Goal: Information Seeking & Learning: Learn about a topic

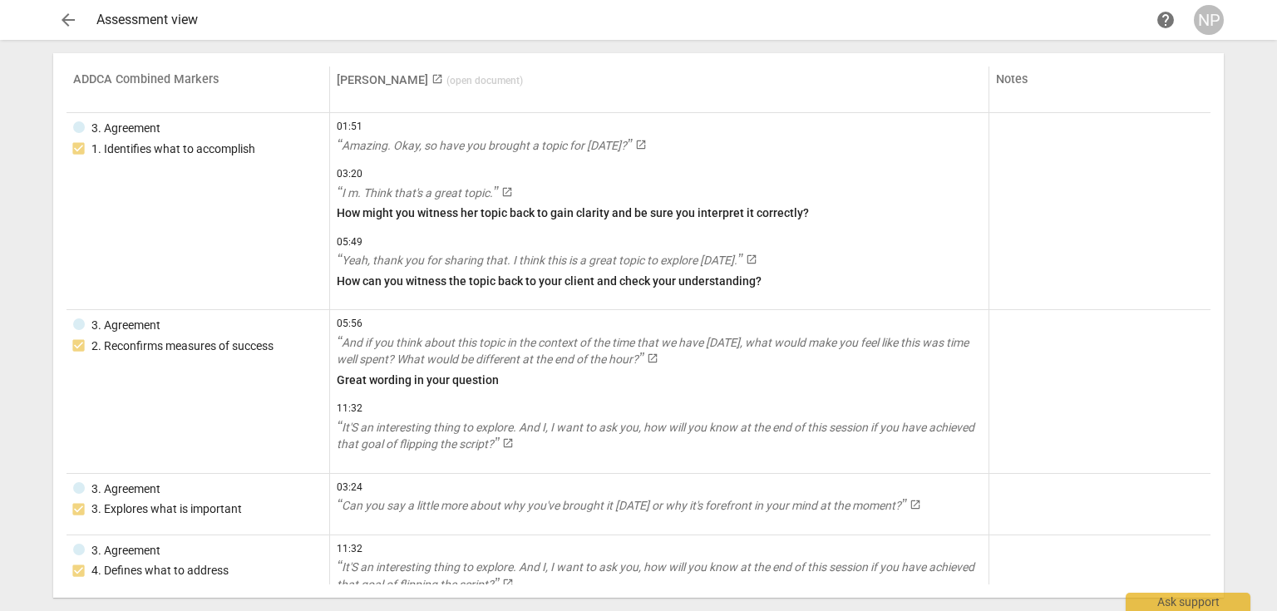
click at [67, 23] on span "arrow_back" at bounding box center [68, 20] width 20 height 20
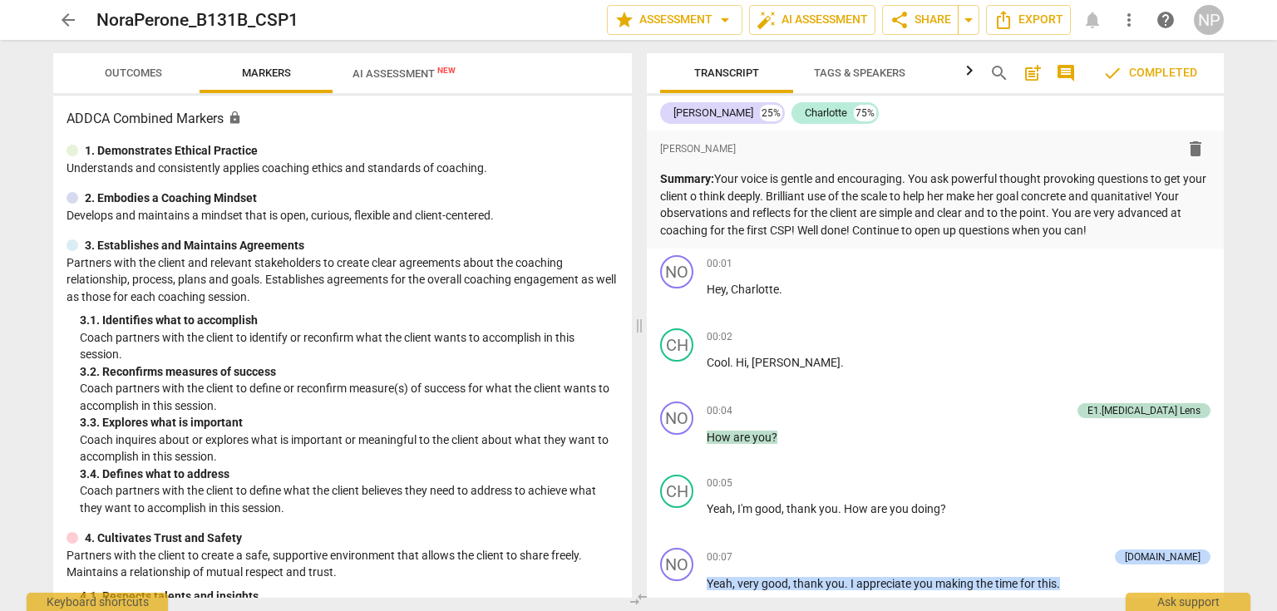
click at [67, 22] on span "arrow_back" at bounding box center [68, 20] width 20 height 20
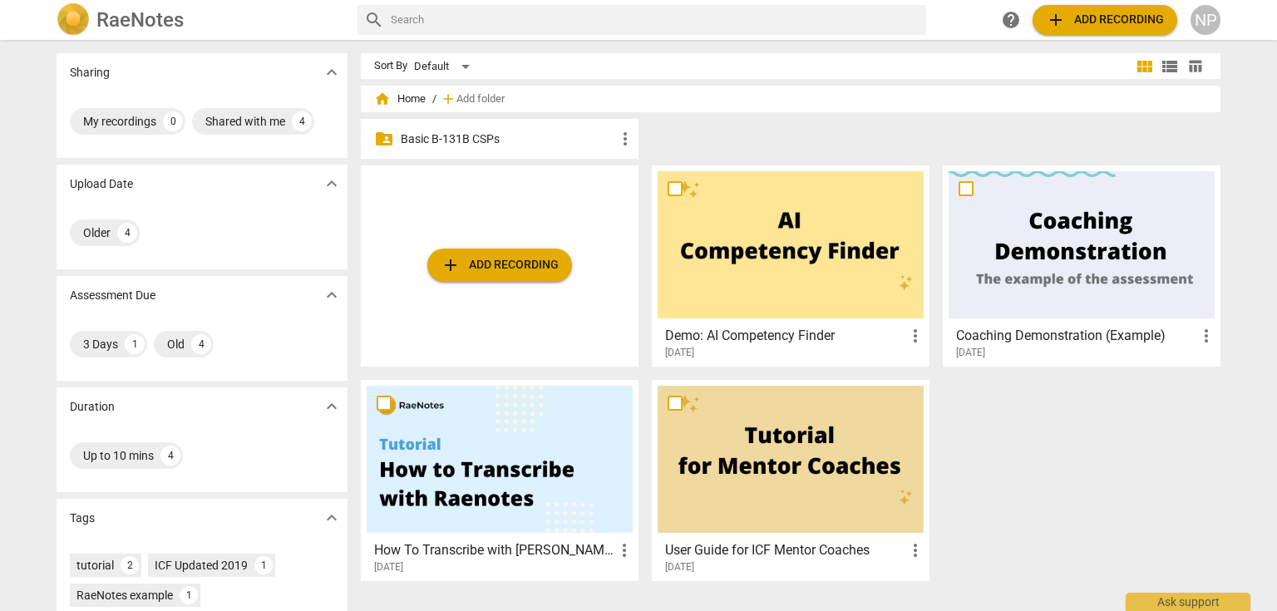
click at [469, 138] on p "Basic B-131B CSPs" at bounding box center [508, 139] width 215 height 17
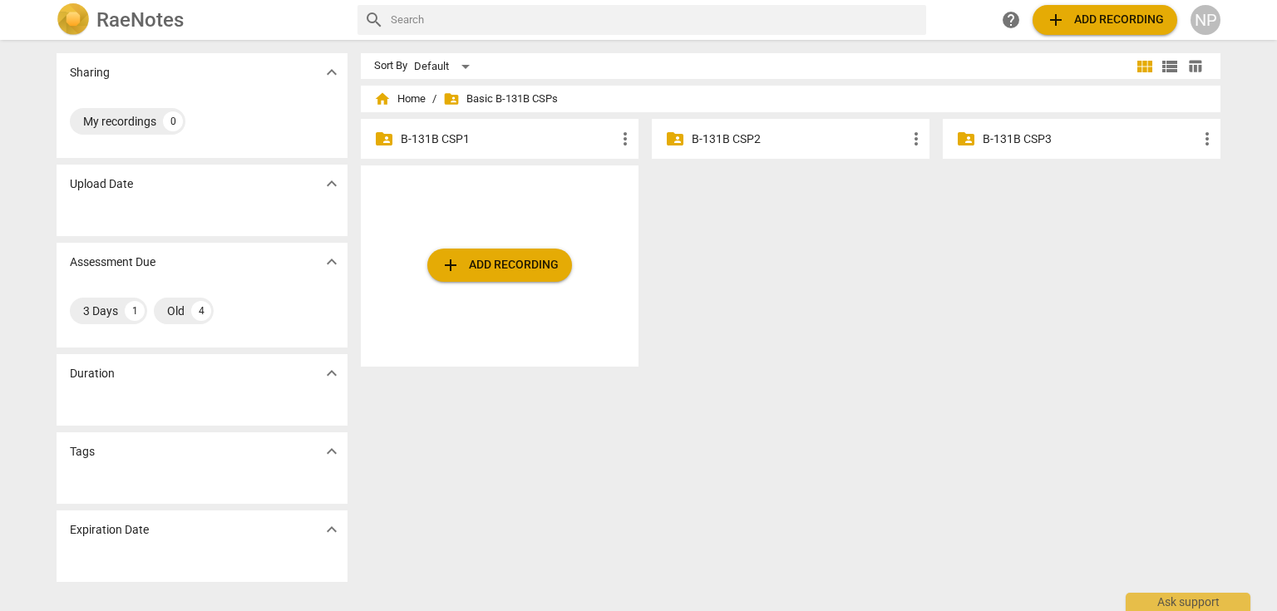
click at [426, 136] on p "B-131B CSP1" at bounding box center [508, 139] width 215 height 17
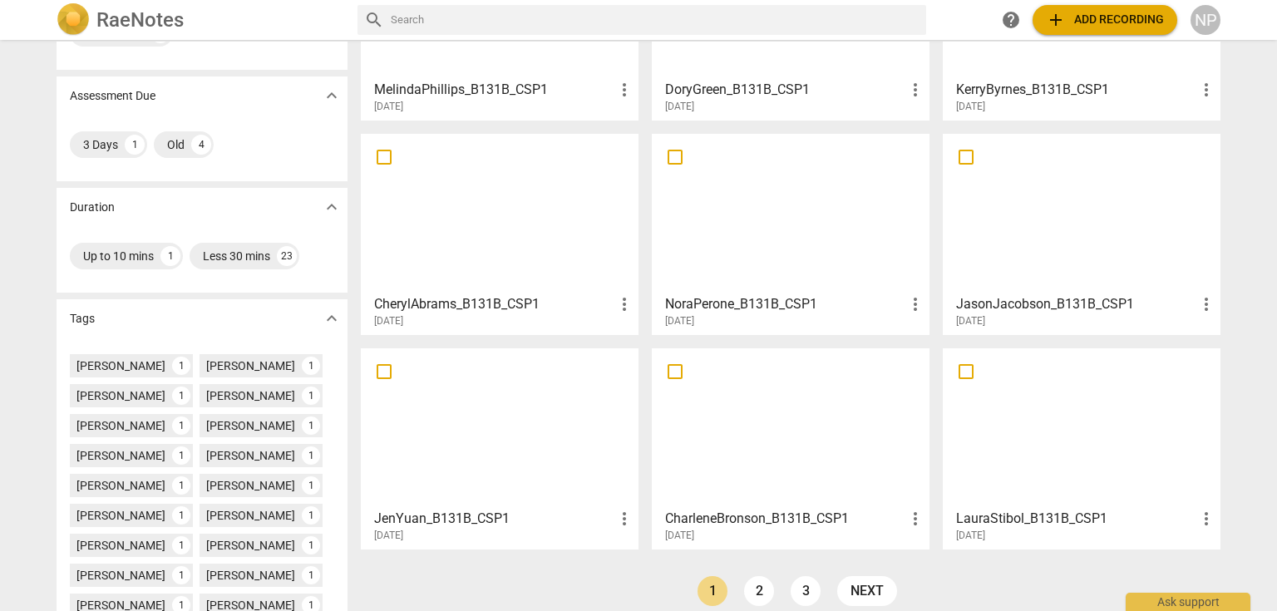
scroll to position [376, 0]
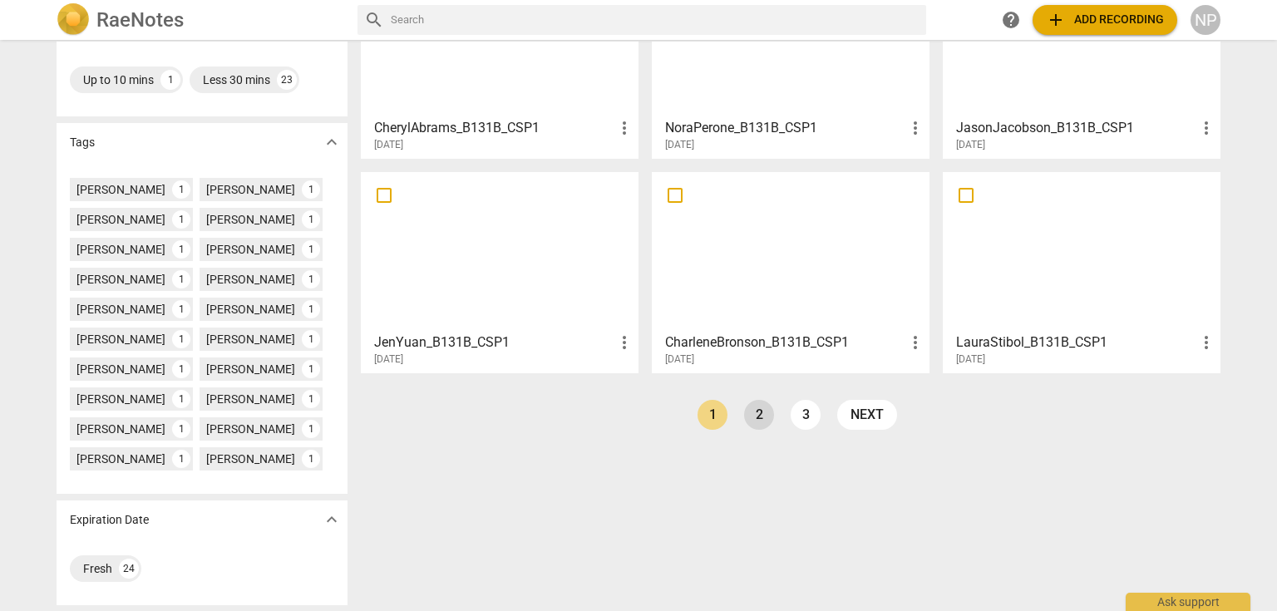
click at [763, 422] on link "2" at bounding box center [759, 415] width 30 height 30
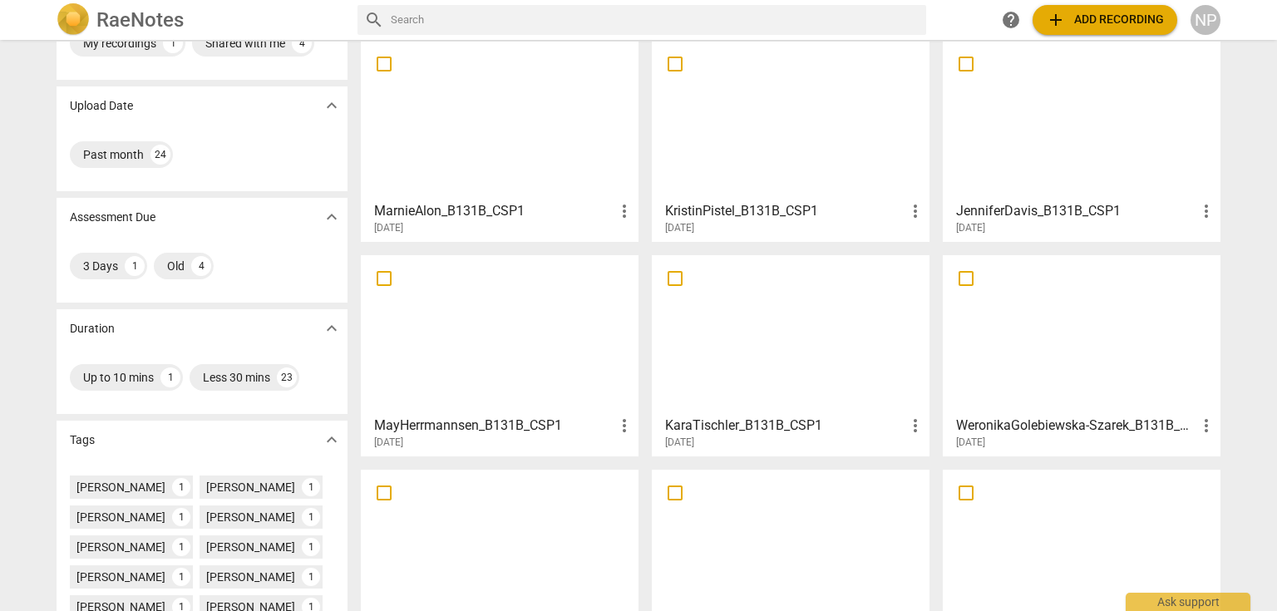
scroll to position [200, 0]
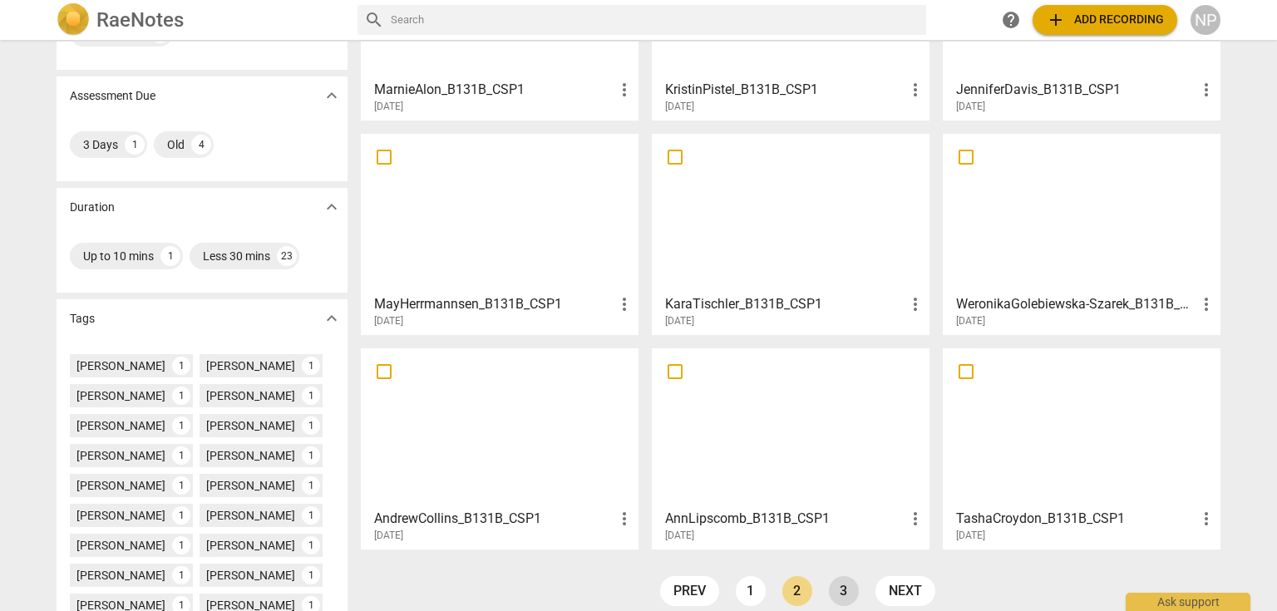
click at [832, 588] on link "3" at bounding box center [844, 591] width 30 height 30
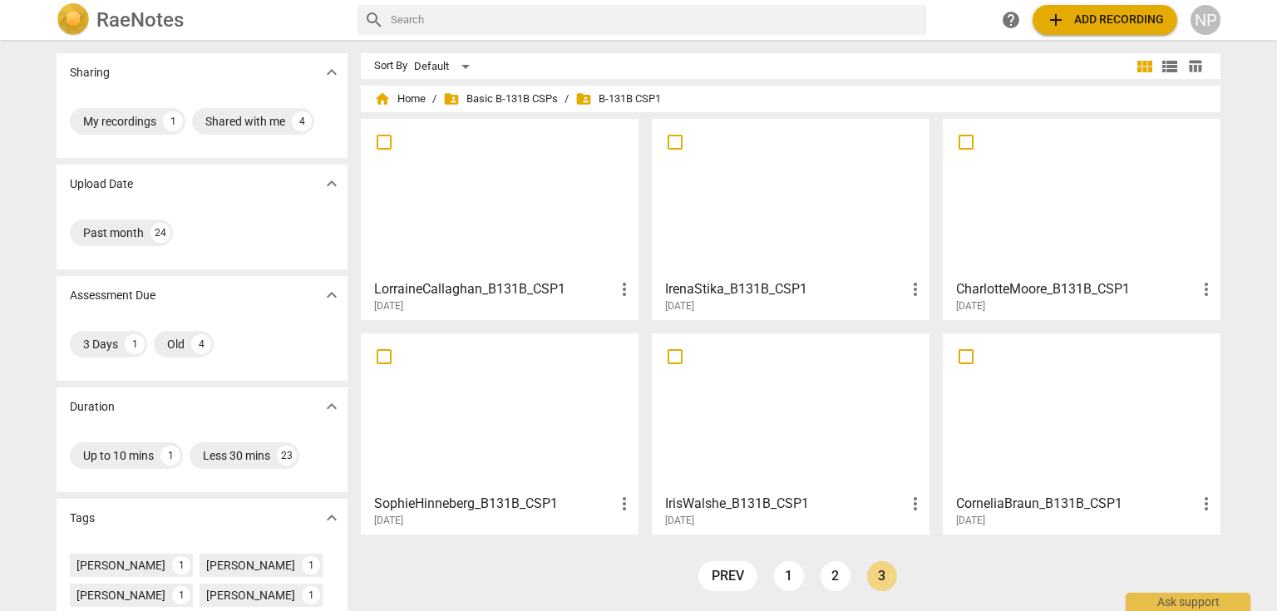
click at [829, 452] on div at bounding box center [791, 412] width 266 height 147
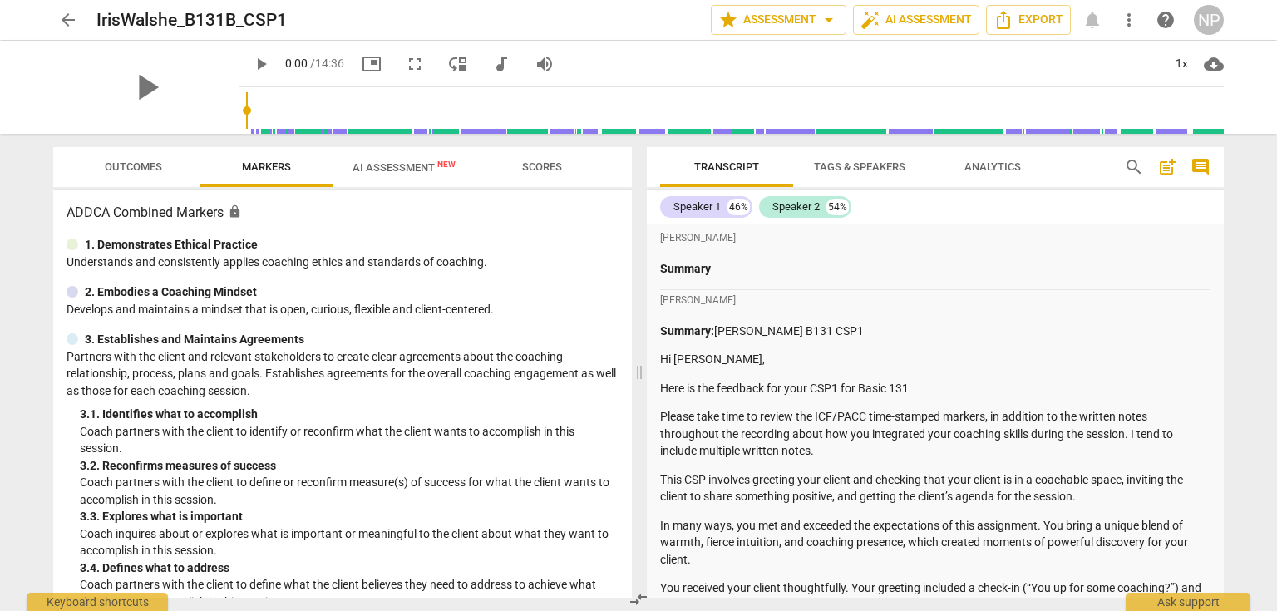
scroll to position [67, 0]
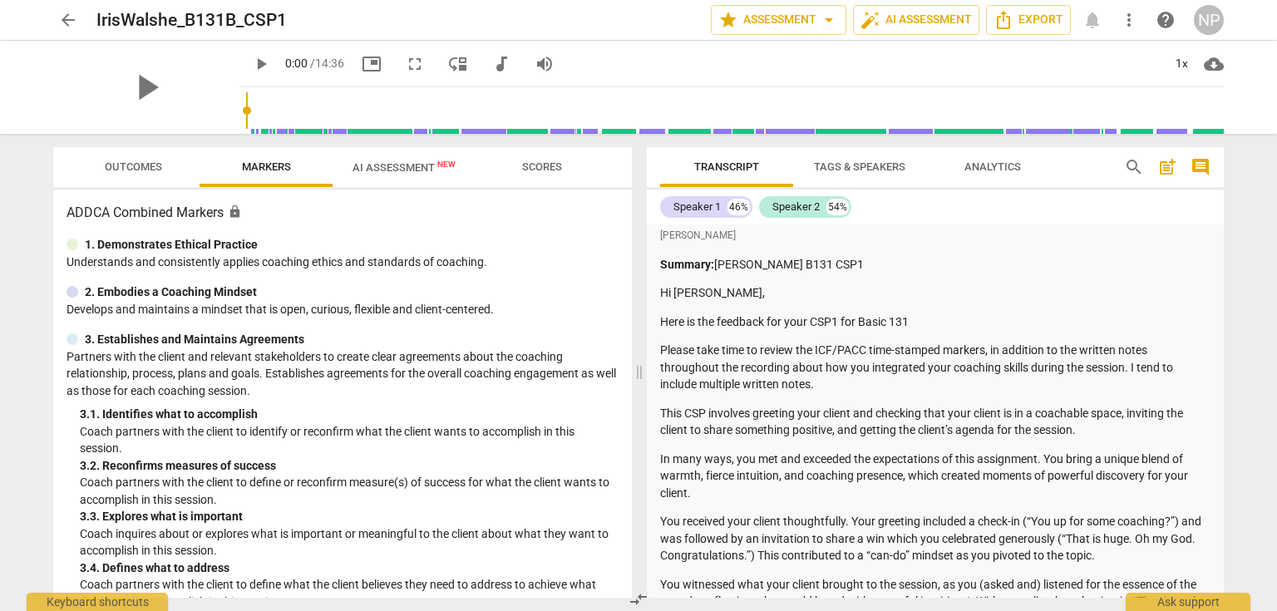
click at [1047, 344] on p "Please take time to review the ICF/PACC time-stamped markers, in addition to th…" at bounding box center [935, 368] width 551 height 52
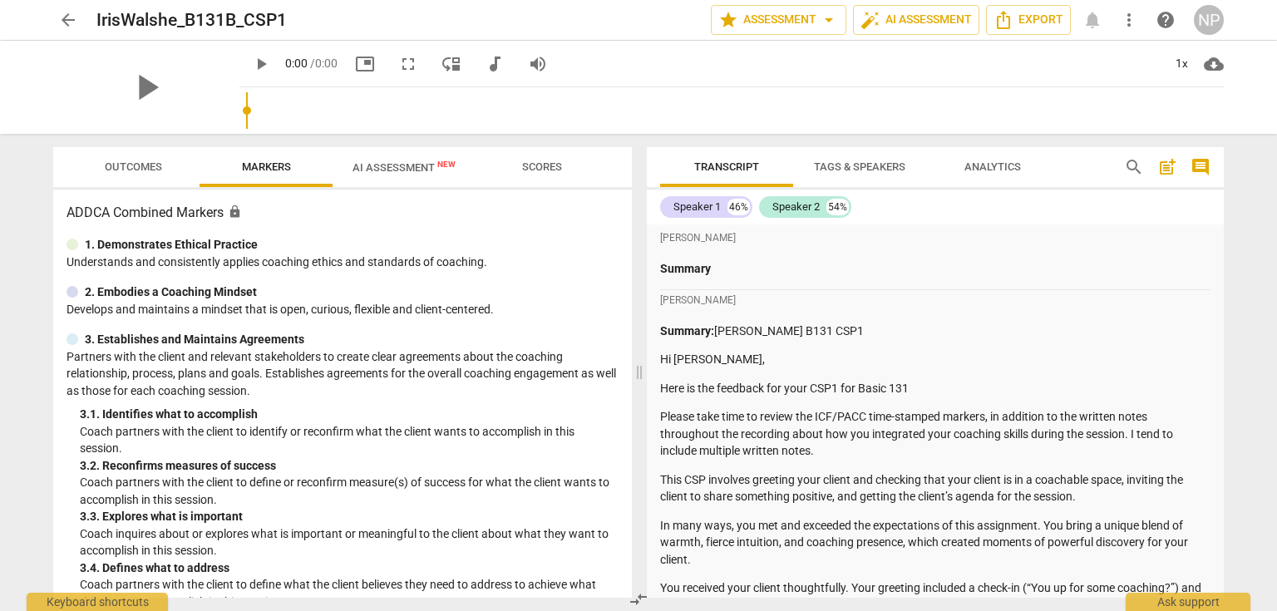
scroll to position [133, 0]
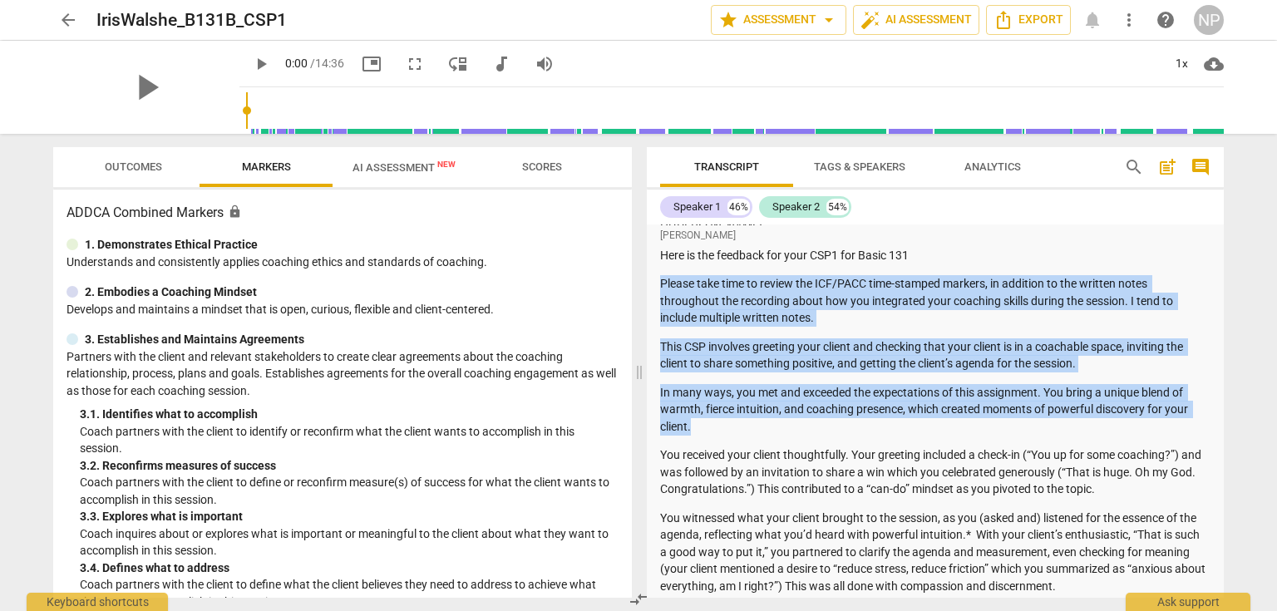
drag, startPoint x: 659, startPoint y: 274, endPoint x: 1161, endPoint y: 426, distance: 524.9
click at [764, 415] on p "In many ways, you met and exceeded the expectations of this assignment. You bri…" at bounding box center [935, 410] width 551 height 52
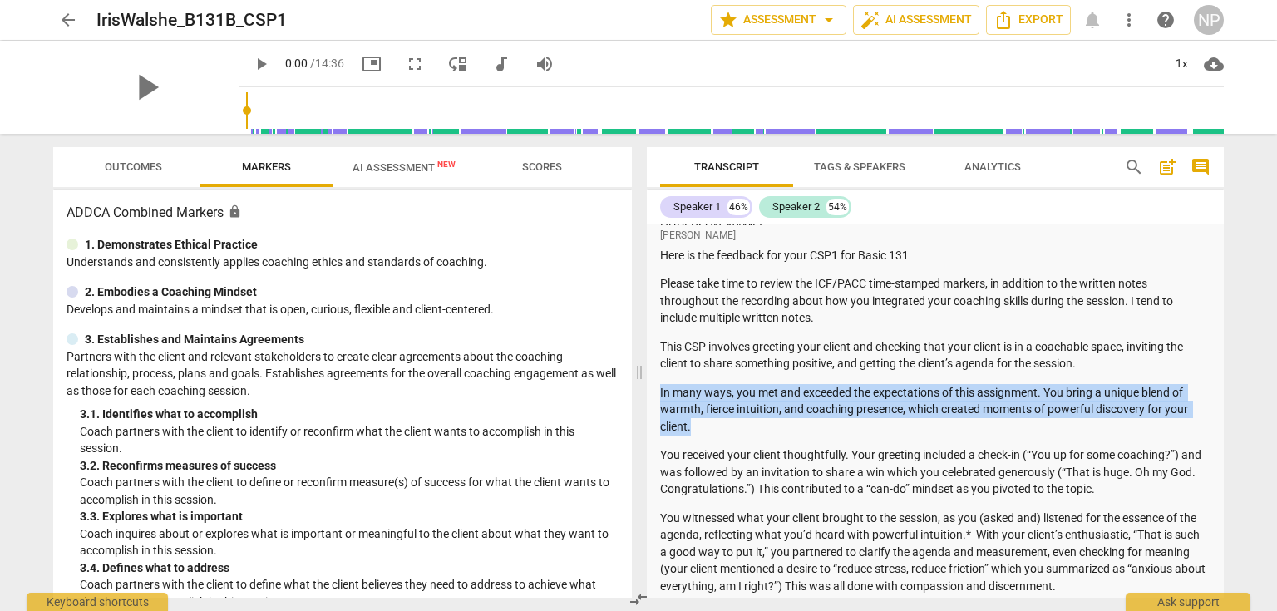
drag, startPoint x: 701, startPoint y: 429, endPoint x: 657, endPoint y: 390, distance: 58.9
click at [765, 432] on p "In many ways, you met and exceeded the expectations of this assignment. You bri…" at bounding box center [935, 410] width 551 height 52
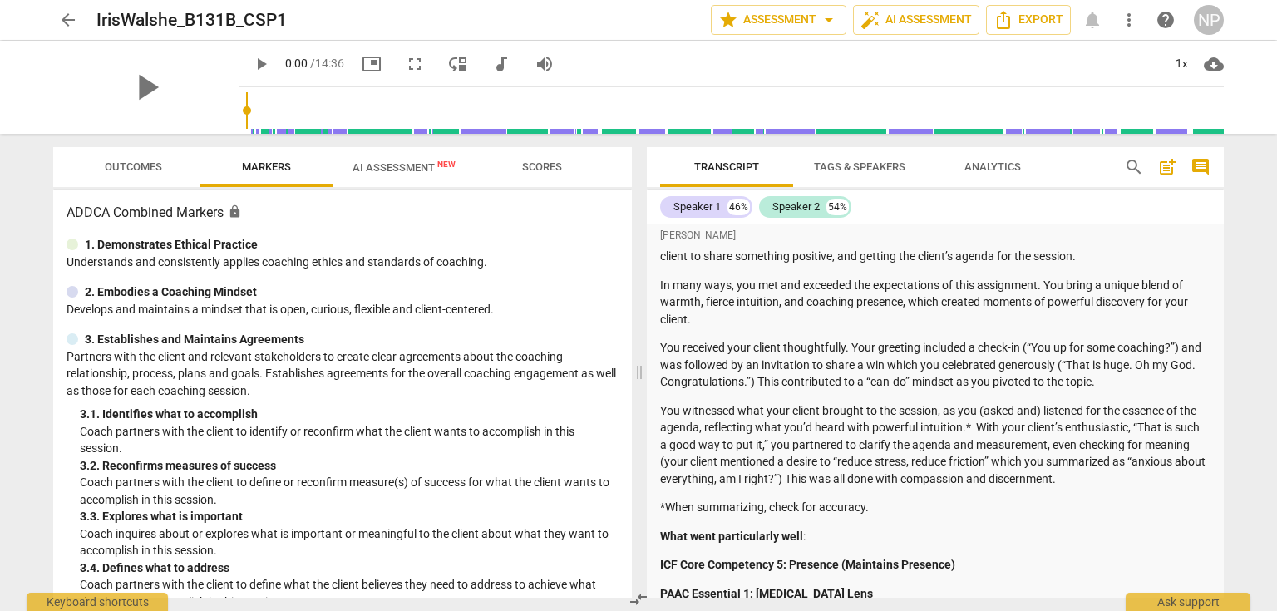
scroll to position [266, 0]
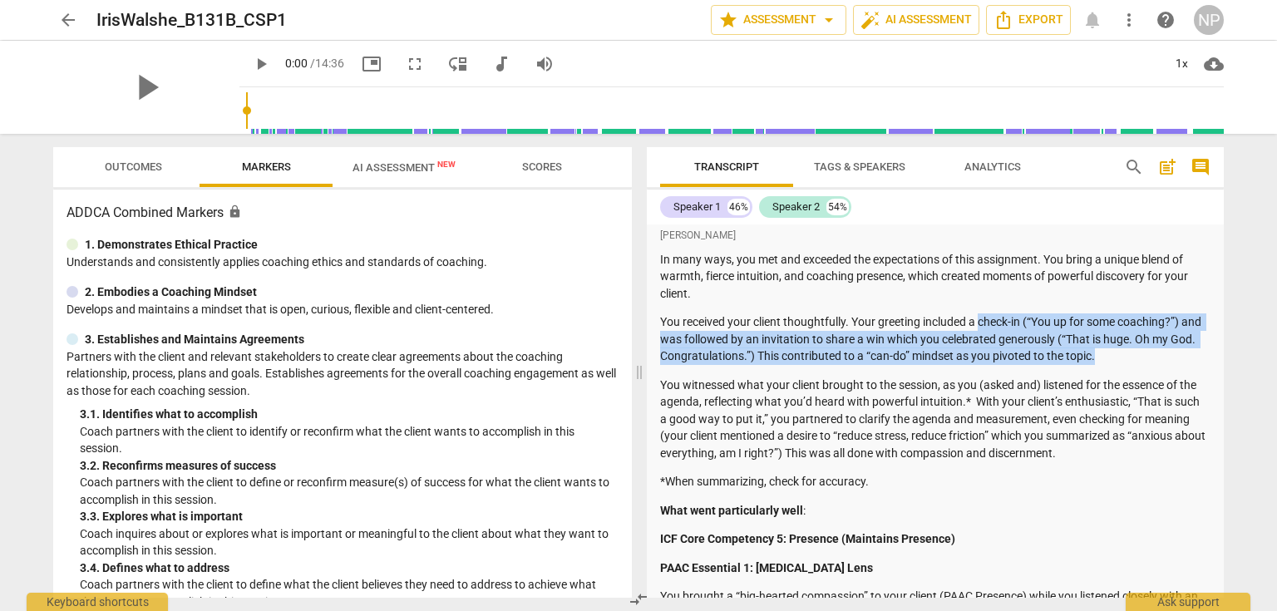
drag, startPoint x: 1131, startPoint y: 351, endPoint x: 981, endPoint y: 316, distance: 154.5
click at [981, 316] on p "You received your client thoughtfully. Your greeting included a check-in (“You …" at bounding box center [935, 340] width 551 height 52
click at [1140, 361] on p "You received your client thoughtfully. Your greeting included a check-in (“You …" at bounding box center [935, 340] width 551 height 52
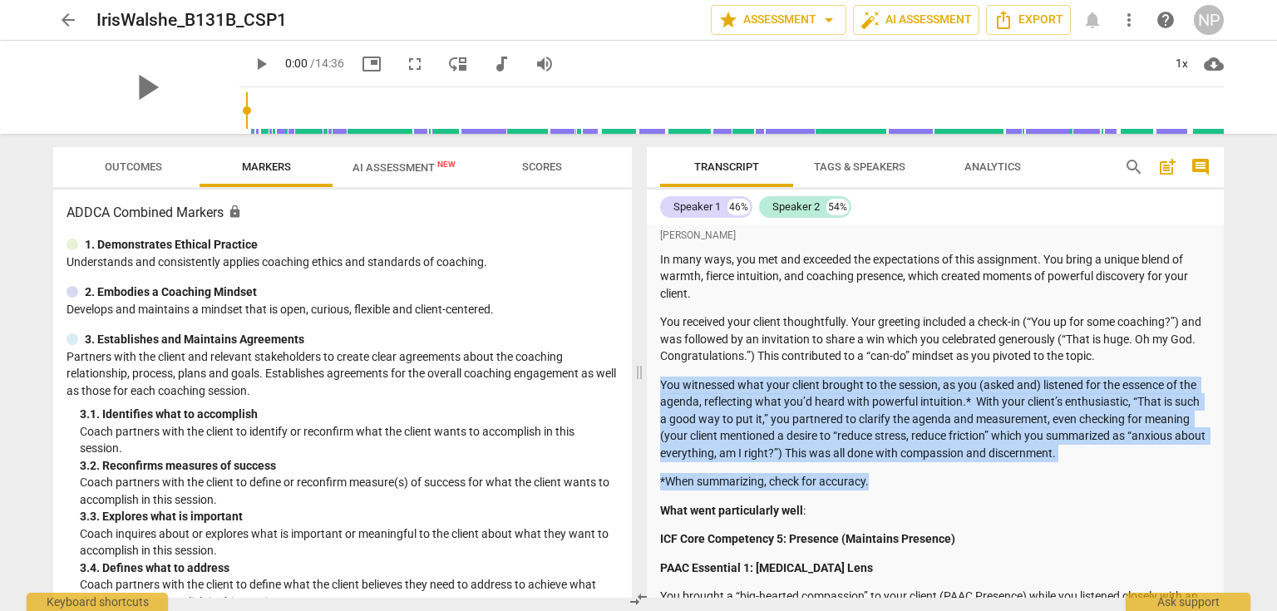
drag, startPoint x: 901, startPoint y: 482, endPoint x: 651, endPoint y: 379, distance: 270.4
click at [651, 379] on div "Sara Prince Summary Sara Prince Summary: Iris Walshe B131 CSP1 Hi Iris, Here is…" at bounding box center [935, 549] width 577 height 1182
click at [1048, 469] on div "Summary: Iris Walshe B131 CSP1 Hi Iris, Here is the feedback for your CSP1 for …" at bounding box center [935, 591] width 551 height 1069
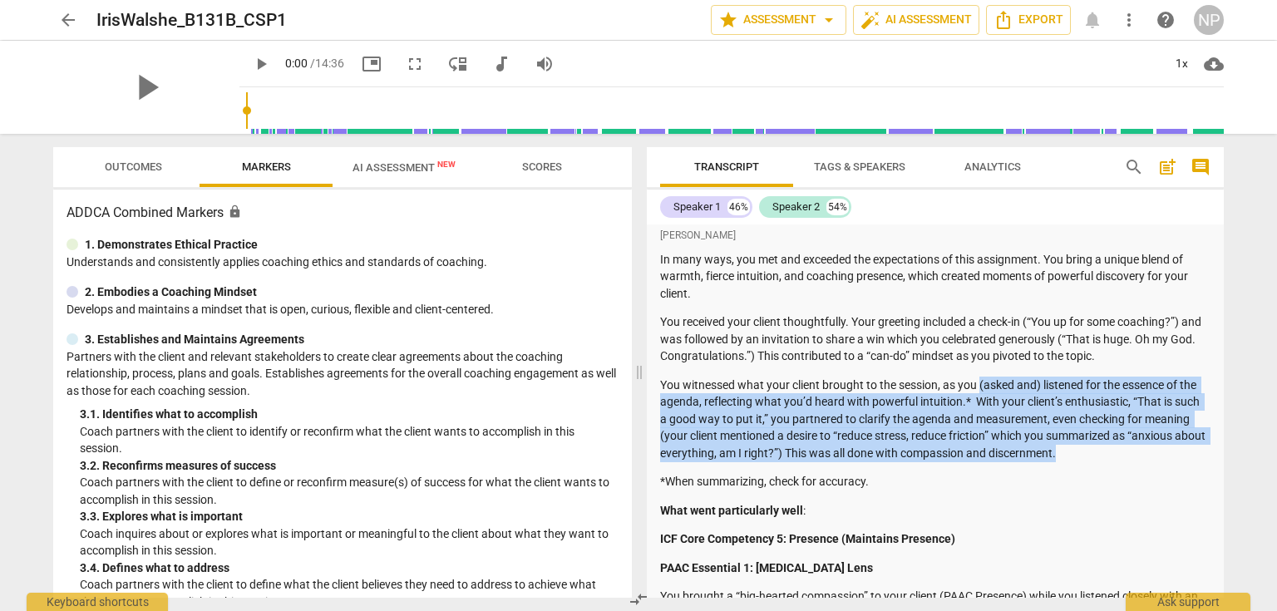
drag, startPoint x: 1150, startPoint y: 457, endPoint x: 981, endPoint y: 374, distance: 188.2
click at [981, 374] on div "Summary: Iris Walshe B131 CSP1 Hi Iris, Here is the feedback for your CSP1 for …" at bounding box center [935, 591] width 551 height 1069
click at [1145, 452] on p "You witnessed what your client brought to the session, as you (asked and) liste…" at bounding box center [935, 420] width 551 height 86
drag, startPoint x: 1138, startPoint y: 459, endPoint x: 1022, endPoint y: 380, distance: 140.0
click at [1022, 380] on p "You witnessed what your client brought to the session, as you (asked and) liste…" at bounding box center [935, 420] width 551 height 86
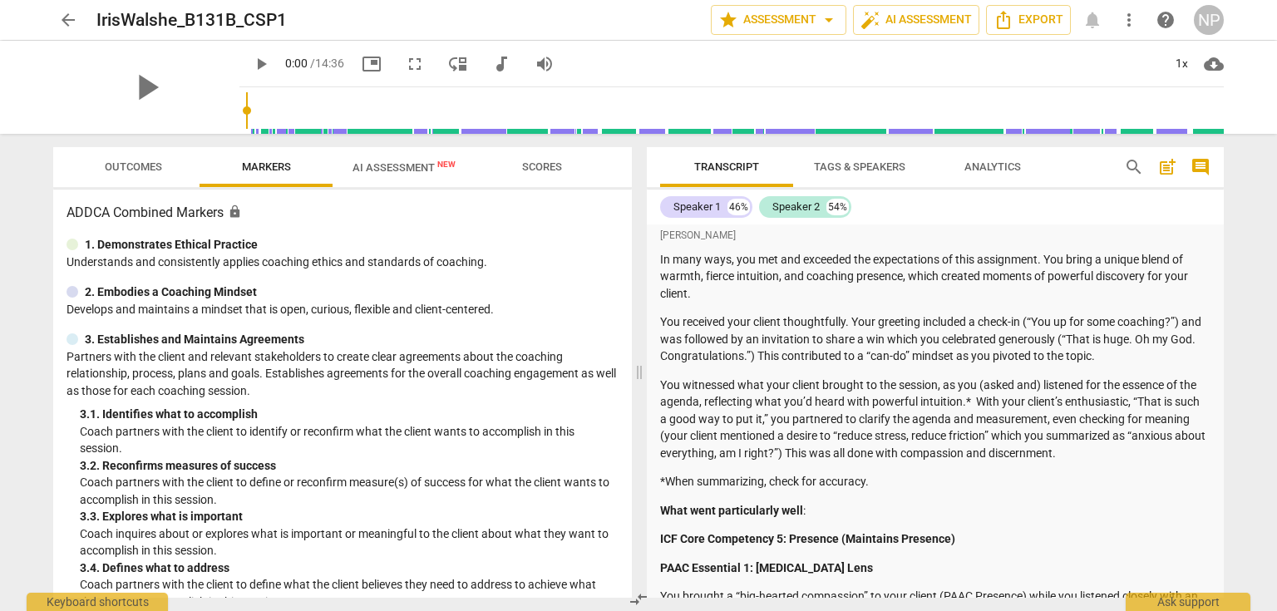
click at [1109, 478] on p "*When summarizing, check for accuracy." at bounding box center [935, 481] width 551 height 17
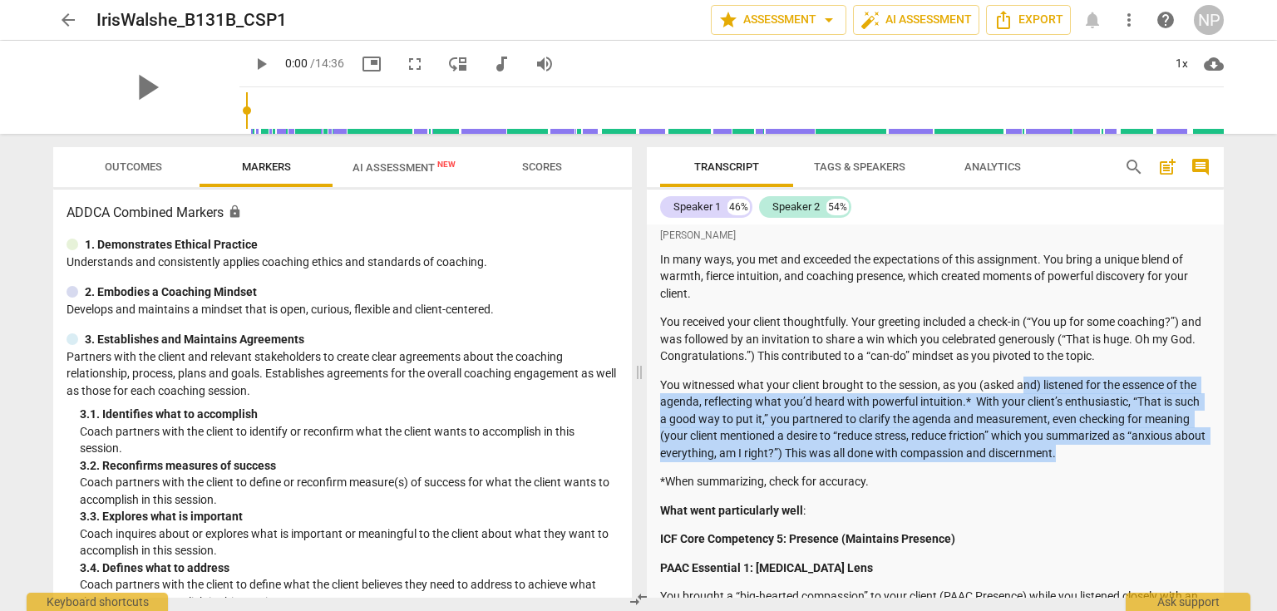
drag, startPoint x: 1138, startPoint y: 454, endPoint x: 1061, endPoint y: 408, distance: 89.6
click at [1016, 377] on p "You witnessed what your client brought to the session, as you (asked and) liste…" at bounding box center [935, 420] width 551 height 86
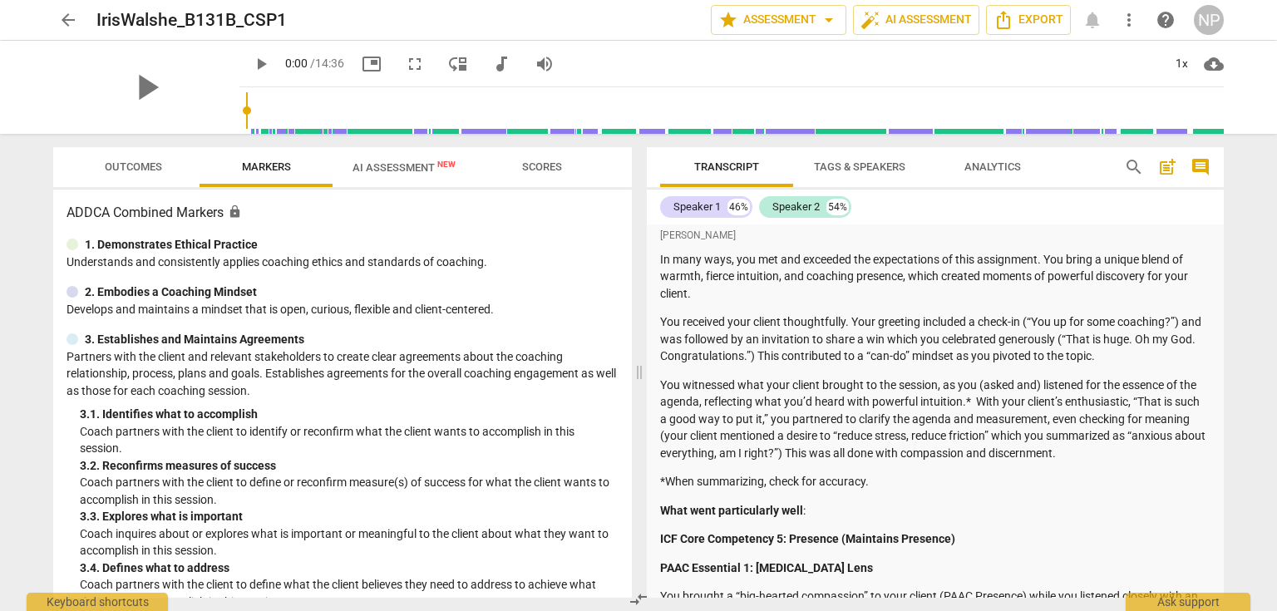
click at [1123, 472] on div "Summary: Iris Walshe B131 CSP1 Hi Iris, Here is the feedback for your CSP1 for …" at bounding box center [935, 591] width 551 height 1069
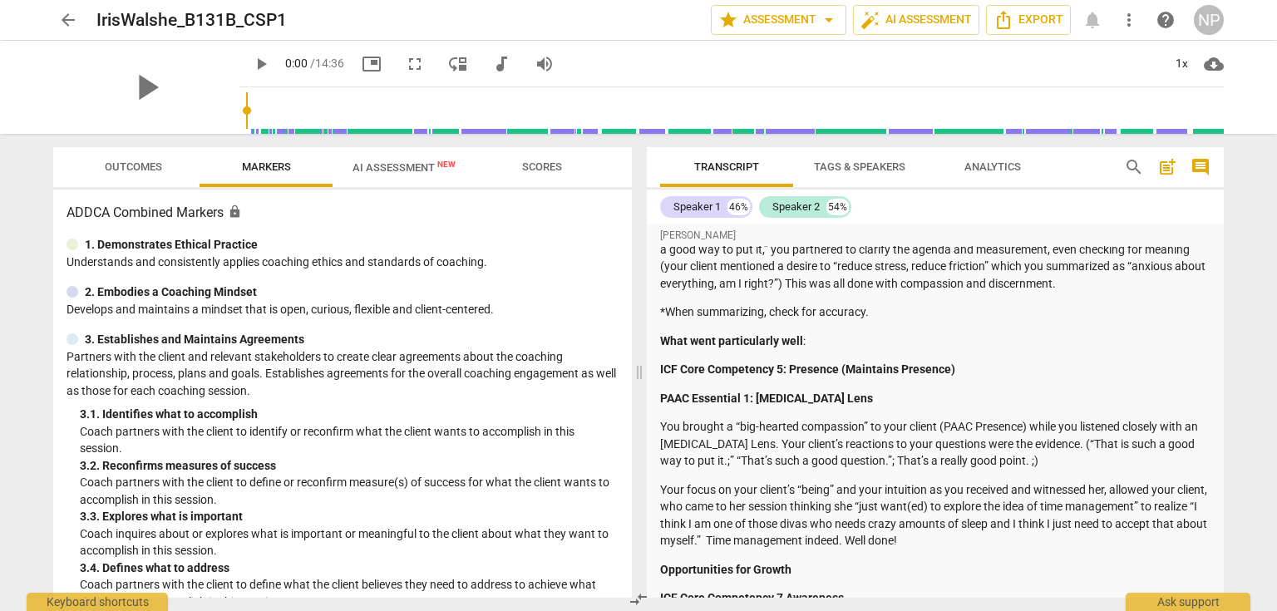
scroll to position [466, 0]
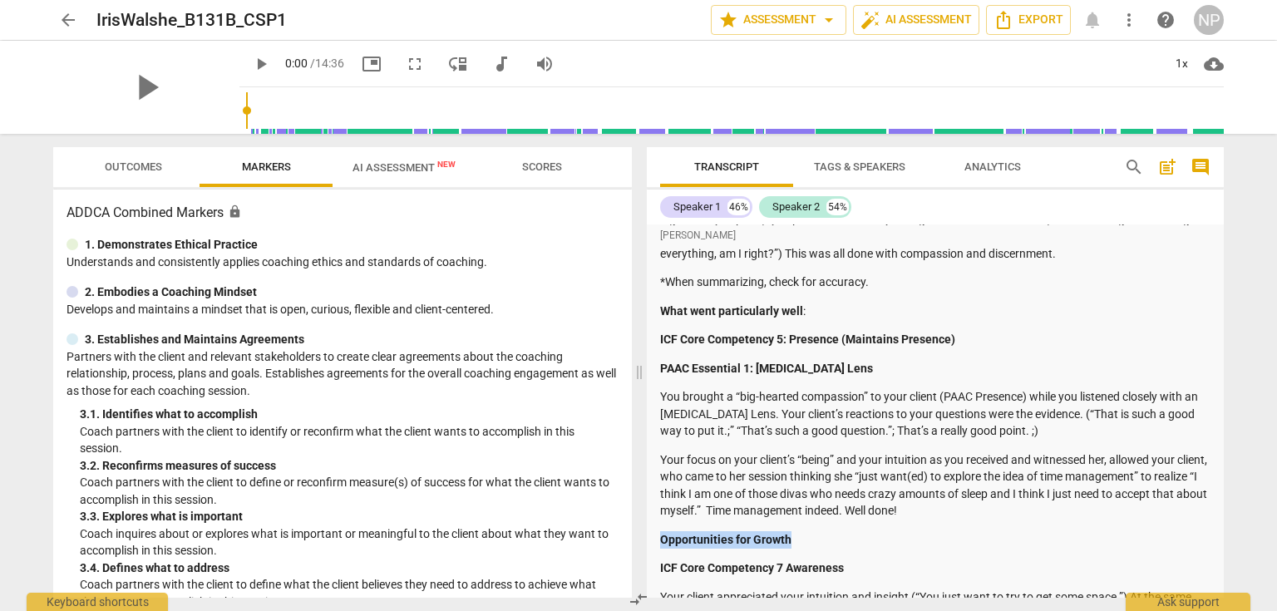
click at [1031, 529] on div "Summary: Iris Walshe B131 CSP1 Hi Iris, Here is the feedback for your CSP1 for …" at bounding box center [935, 391] width 551 height 1069
click at [1006, 510] on p "Your focus on your client’s “being” and your intuition as you received and witn…" at bounding box center [935, 486] width 551 height 68
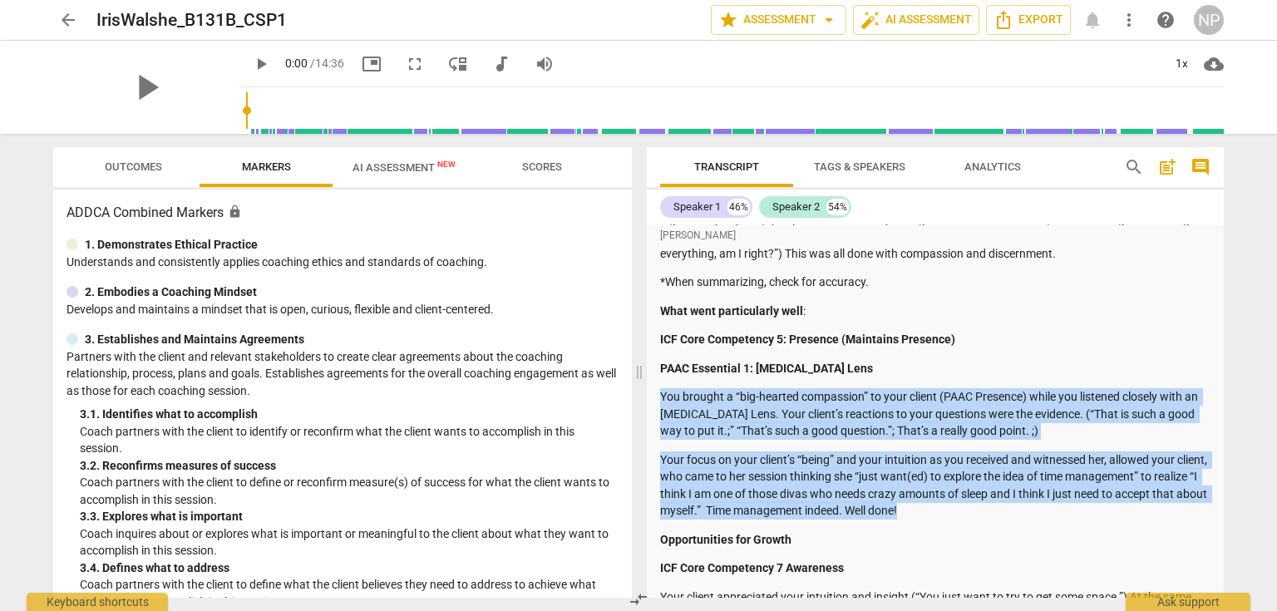
drag, startPoint x: 995, startPoint y: 506, endPoint x: 658, endPoint y: 397, distance: 354.0
click at [658, 397] on div "Sara Prince Summary Sara Prince Summary: Iris Walshe B131 CSP1 Hi Iris, Here is…" at bounding box center [935, 350] width 577 height 1182
click at [963, 501] on p "Your focus on your client’s “being” and your intuition as you received and witn…" at bounding box center [935, 486] width 551 height 68
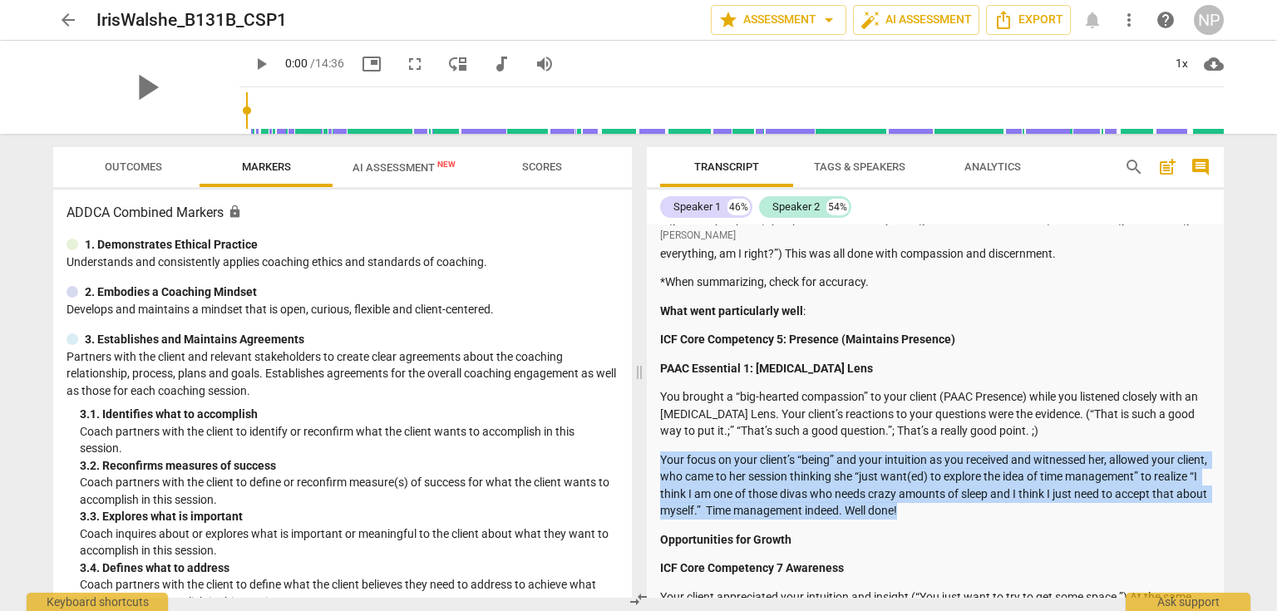
drag, startPoint x: 995, startPoint y: 510, endPoint x: 655, endPoint y: 444, distance: 345.6
click at [655, 444] on div "Sara Prince Summary Sara Prince Summary: Iris Walshe B131 CSP1 Hi Iris, Here is…" at bounding box center [935, 350] width 577 height 1182
click at [976, 513] on p "Your focus on your client’s “being” and your intuition as you received and witn…" at bounding box center [935, 486] width 551 height 68
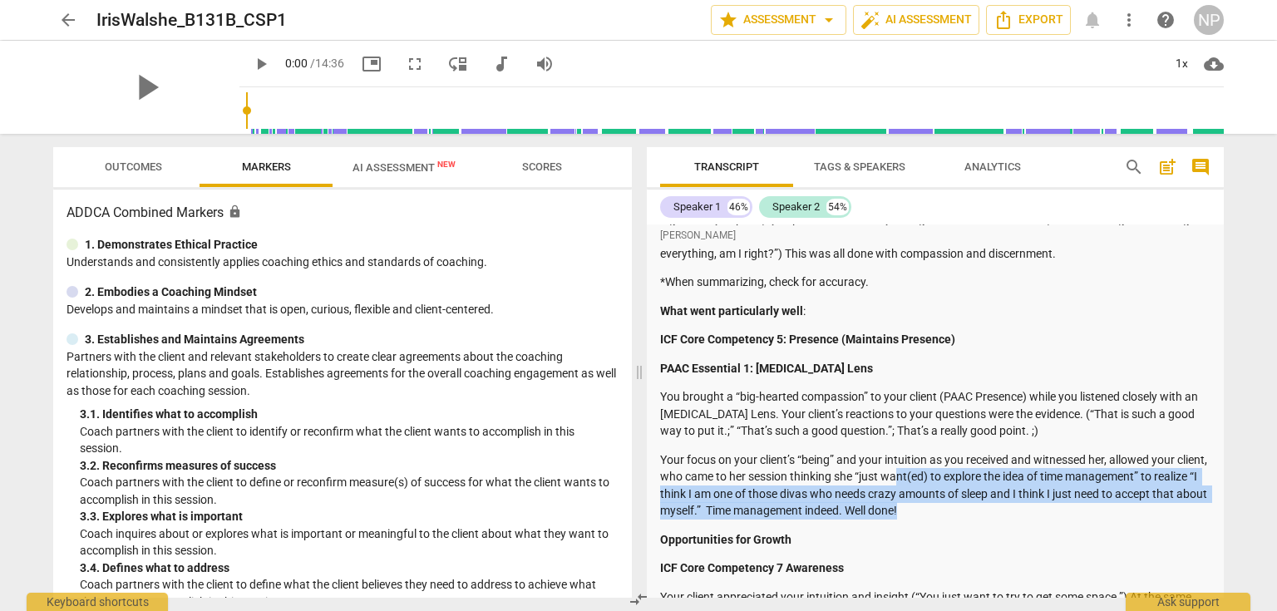
drag, startPoint x: 976, startPoint y: 513, endPoint x: 935, endPoint y: 475, distance: 55.9
click at [935, 475] on p "Your focus on your client’s “being” and your intuition as you received and witn…" at bounding box center [935, 486] width 551 height 68
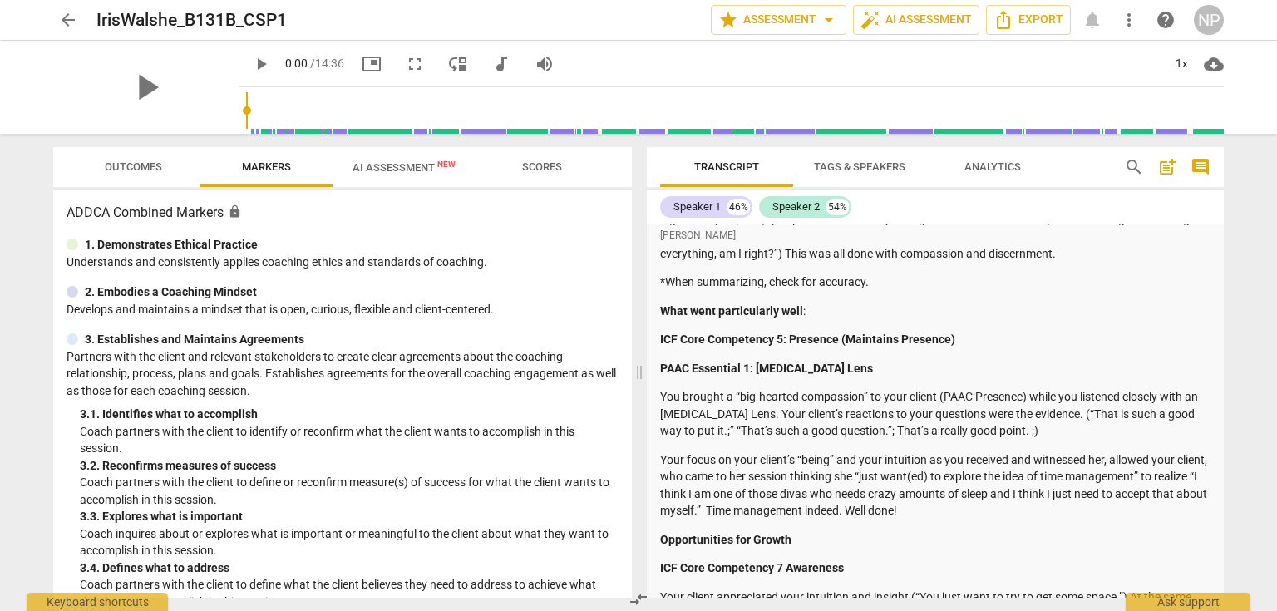
click at [1021, 519] on div "Summary: Iris Walshe B131 CSP1 Hi Iris, Here is the feedback for your CSP1 for …" at bounding box center [935, 391] width 551 height 1069
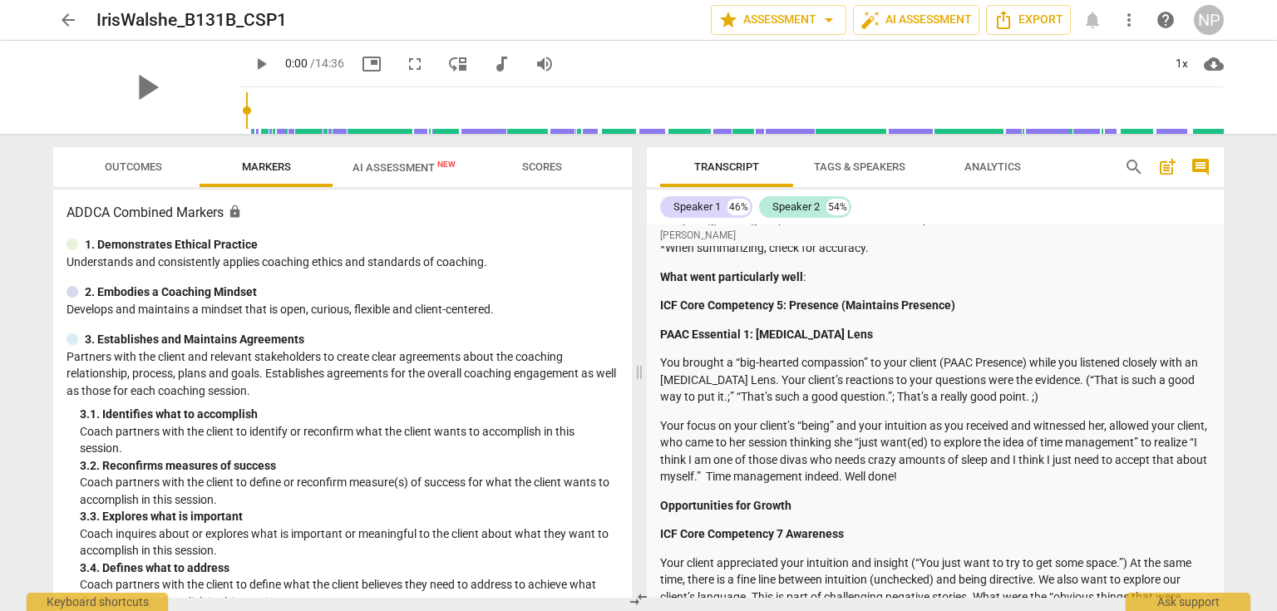
scroll to position [532, 0]
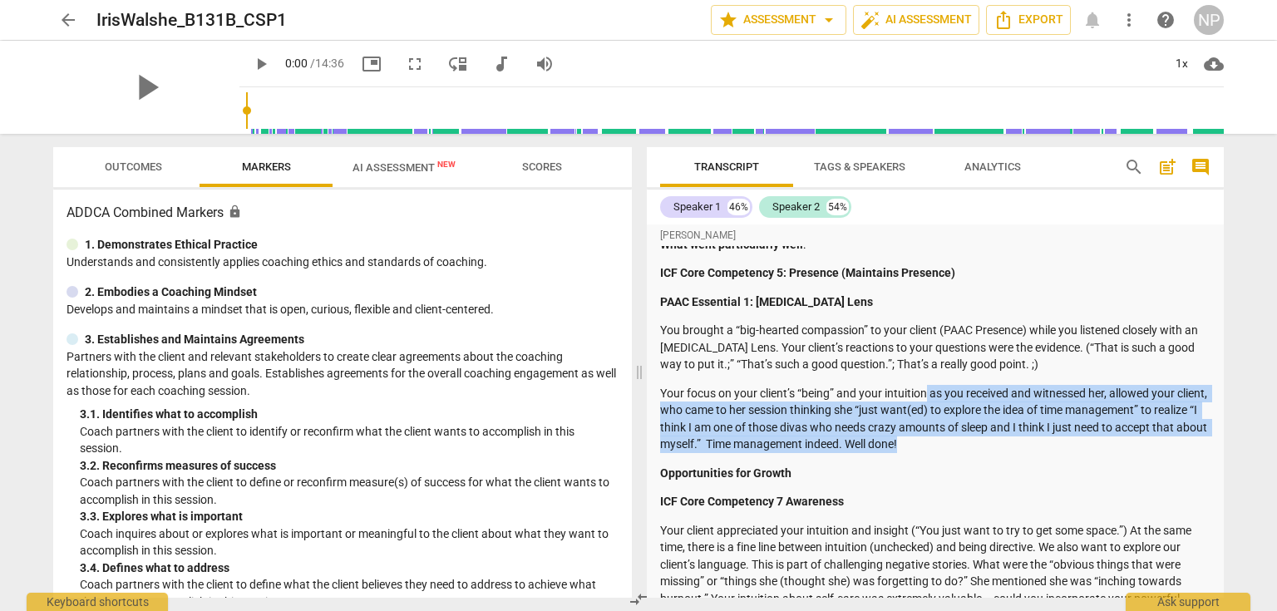
drag, startPoint x: 980, startPoint y: 439, endPoint x: 927, endPoint y: 393, distance: 70.1
click at [927, 393] on p "Your focus on your client’s “being” and your intuition as you received and witn…" at bounding box center [935, 419] width 551 height 68
click at [987, 437] on p "Your focus on your client’s “being” and your intuition as you received and witn…" at bounding box center [935, 419] width 551 height 68
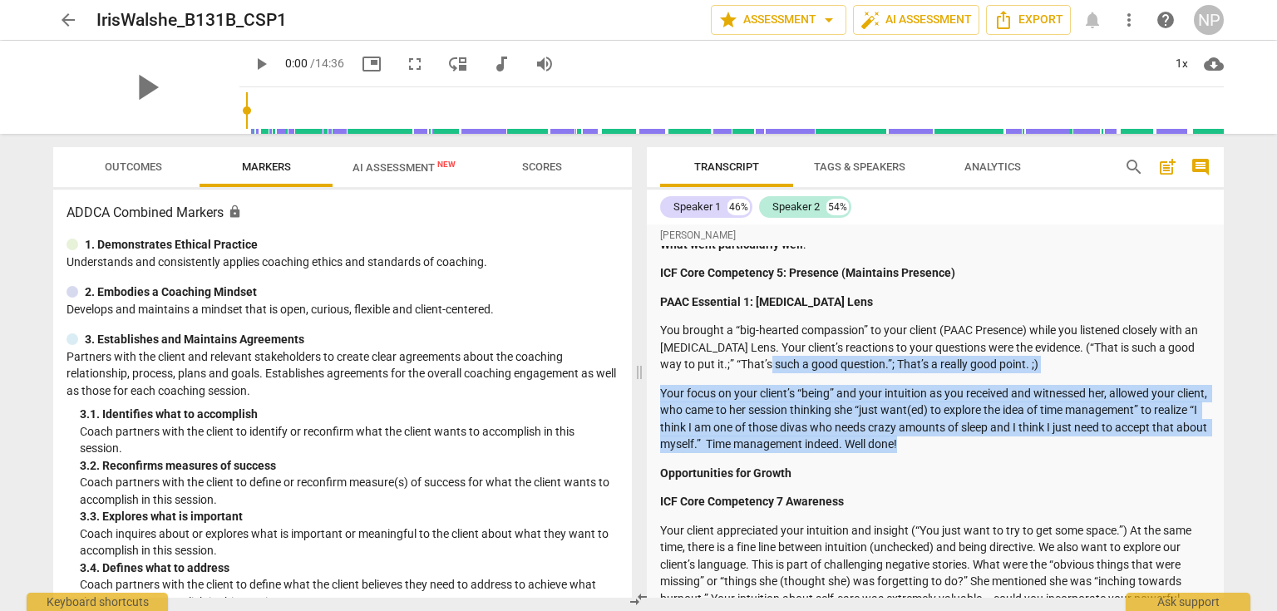
drag, startPoint x: 987, startPoint y: 446, endPoint x: 784, endPoint y: 362, distance: 219.6
click at [784, 362] on div "Summary: Iris Walshe B131 CSP1 Hi Iris, Here is the feedback for your CSP1 for …" at bounding box center [935, 324] width 551 height 1069
click at [1025, 447] on p "Your focus on your client’s “being” and your intuition as you received and witn…" at bounding box center [935, 419] width 551 height 68
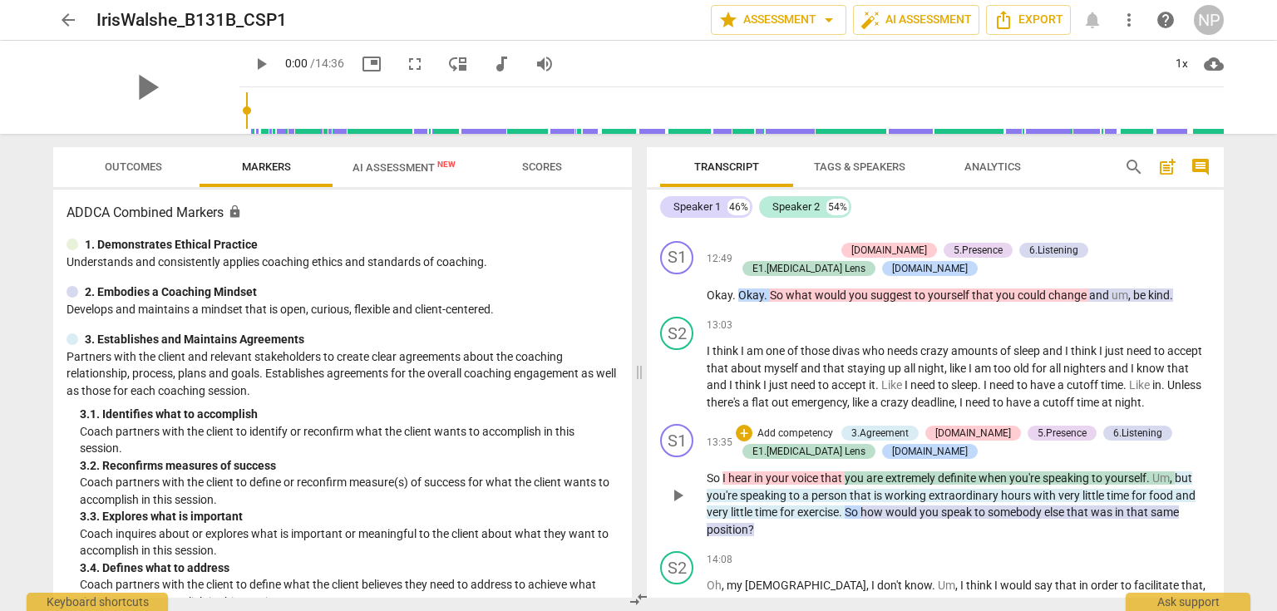
scroll to position [5409, 0]
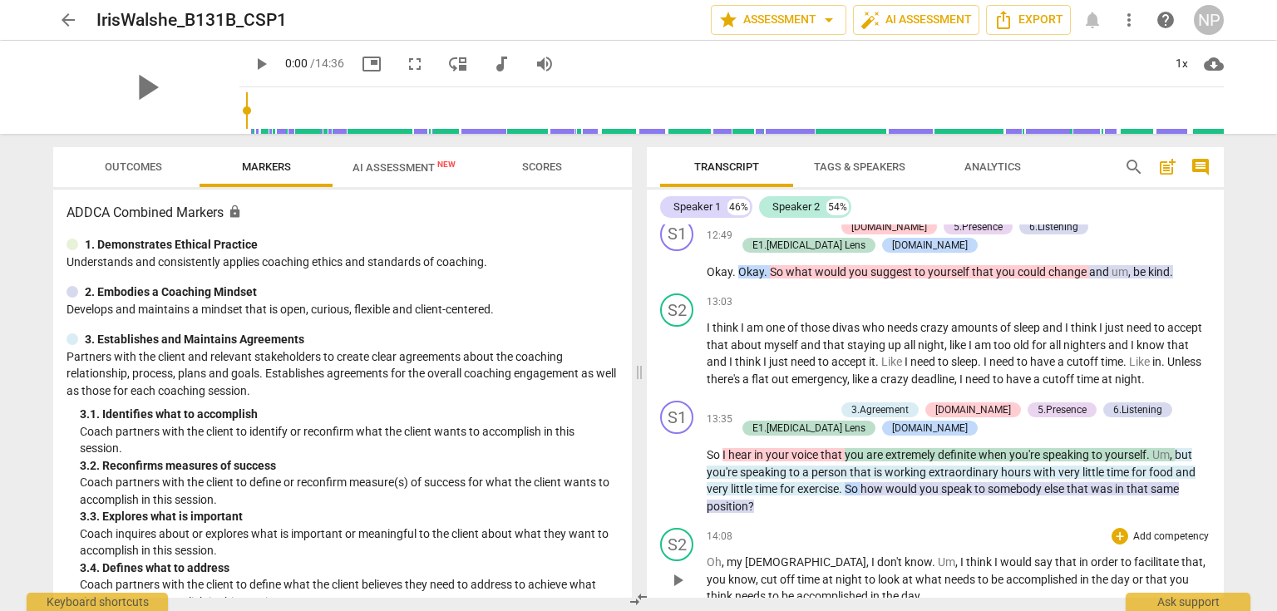
drag, startPoint x: 875, startPoint y: 519, endPoint x: 855, endPoint y: 482, distance: 41.7
click at [855, 554] on p "Oh , my God , I don't know . Um , I think I would say that in order to facilita…" at bounding box center [959, 580] width 504 height 52
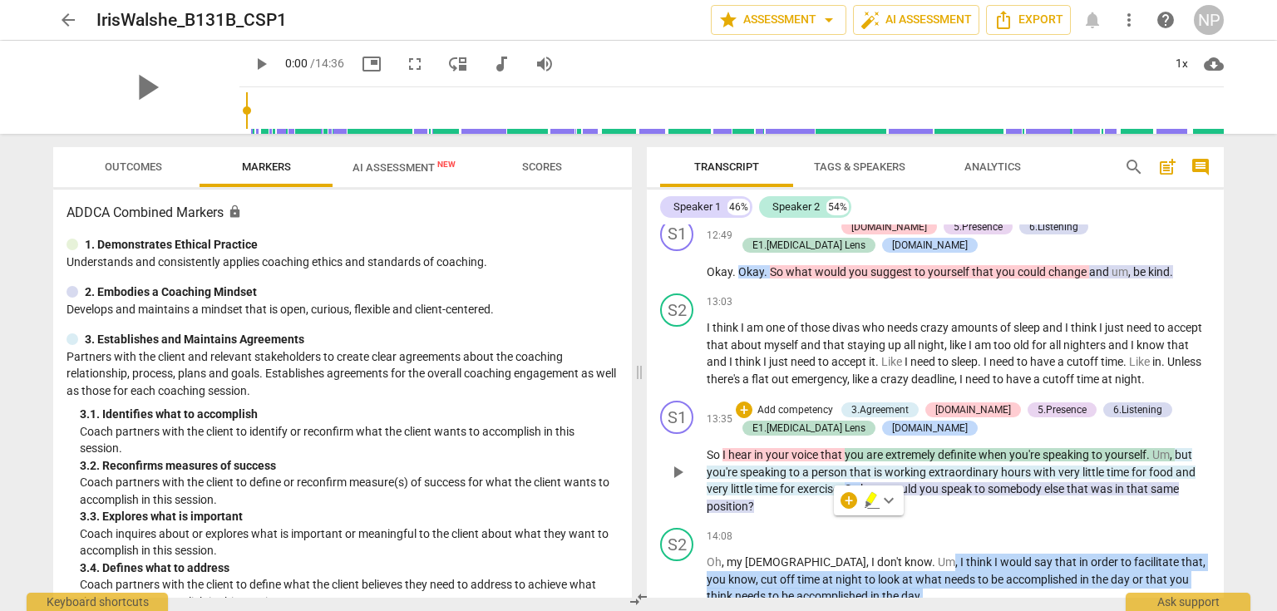
click at [885, 447] on p "So I hear in your voice that you are extremely definite when you're speaking to…" at bounding box center [959, 481] width 504 height 68
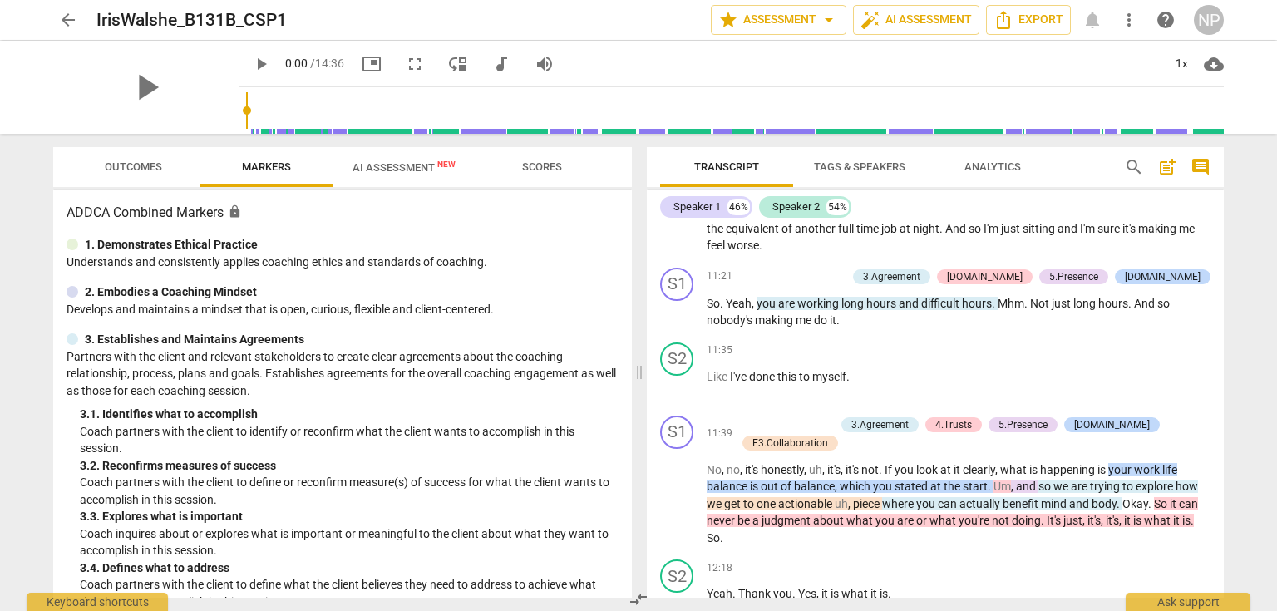
scroll to position [0, 0]
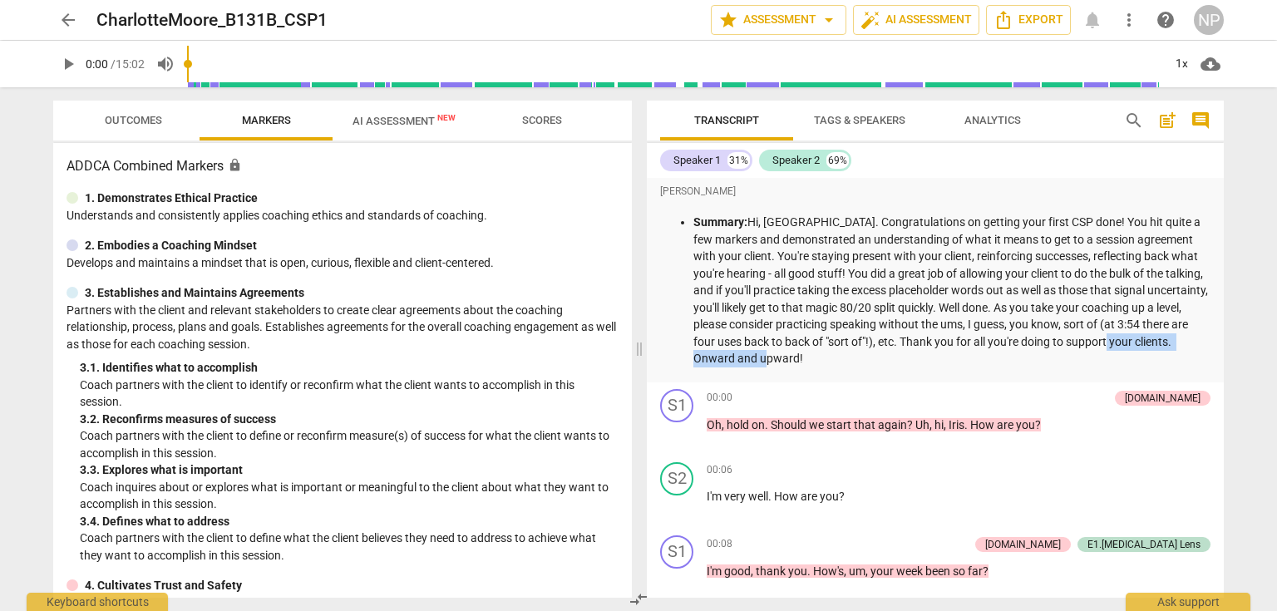
drag, startPoint x: 845, startPoint y: 359, endPoint x: 685, endPoint y: 357, distance: 159.7
click at [685, 357] on ul "Summary: Hi, [PERSON_NAME]. Congratulations on getting your first CSP done! You…" at bounding box center [935, 291] width 551 height 154
click at [969, 359] on p "Summary: Hi, Charlotte. Congratulations on getting your first CSP done! You hit…" at bounding box center [952, 291] width 517 height 154
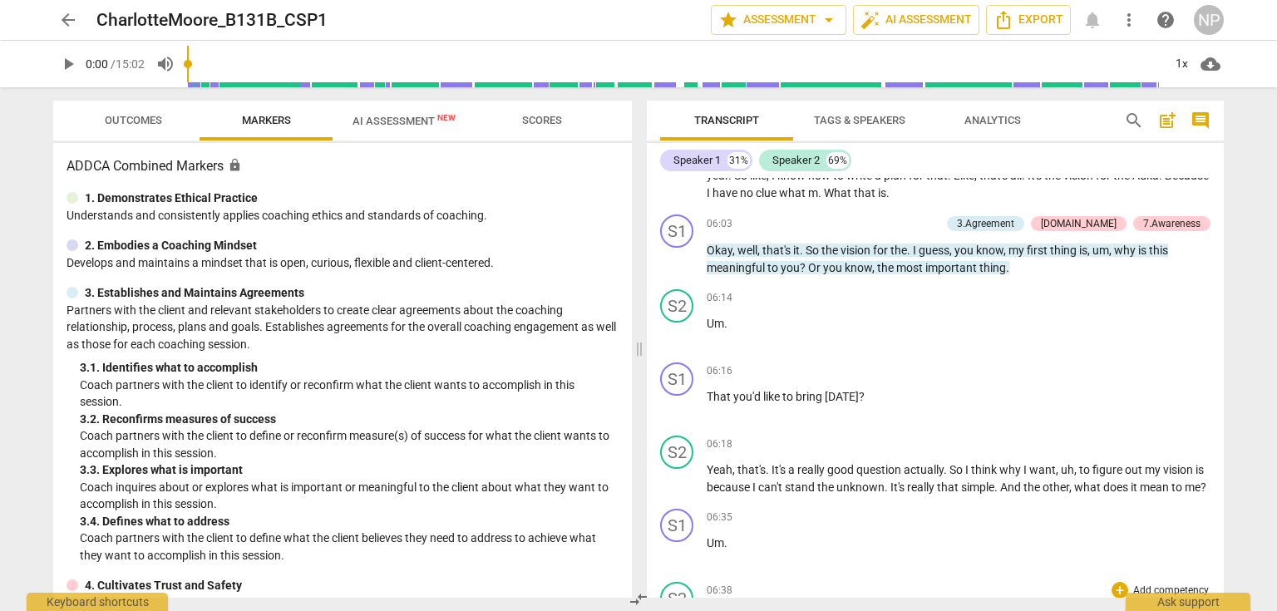
scroll to position [1863, 0]
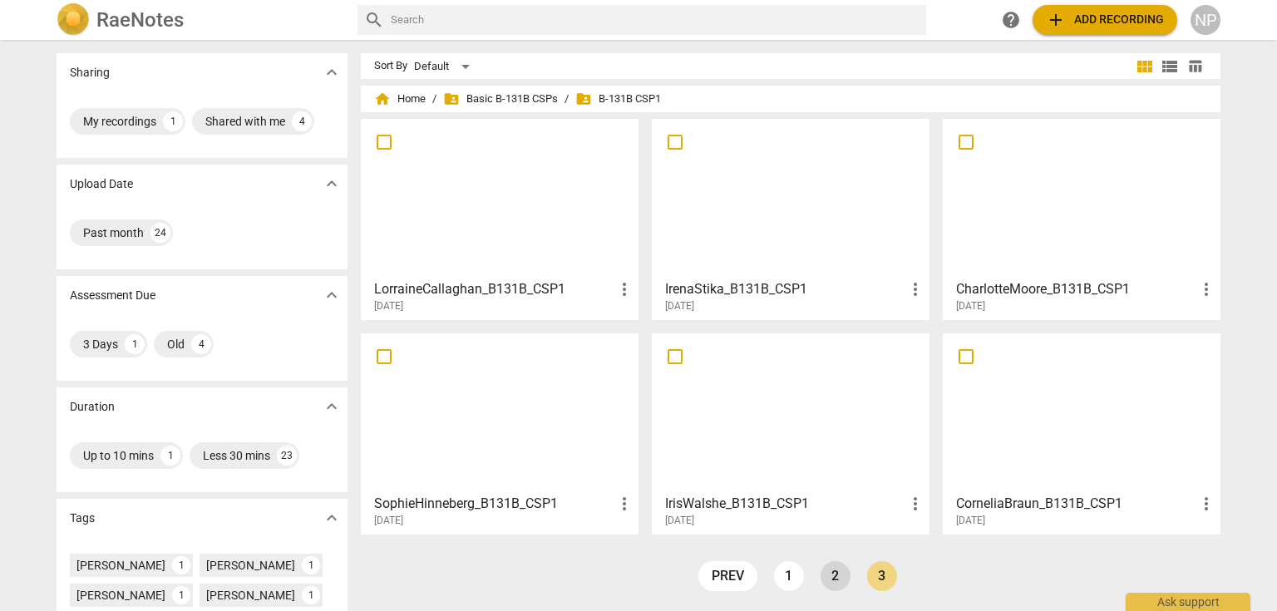
click at [840, 577] on link "2" at bounding box center [836, 576] width 30 height 30
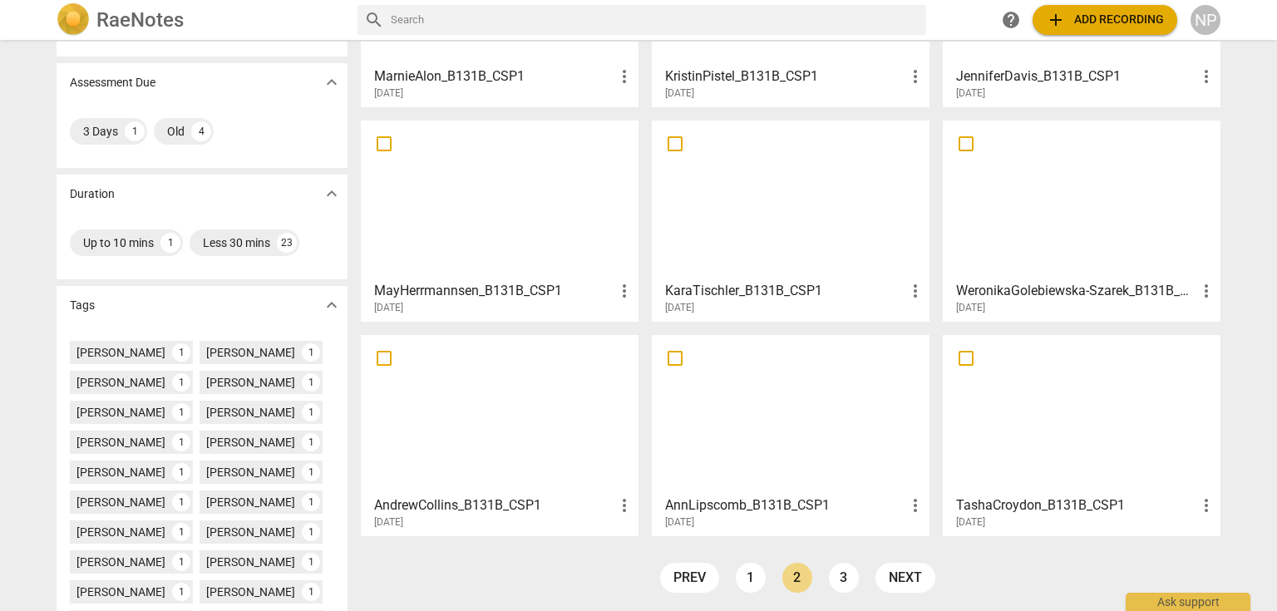
scroll to position [333, 0]
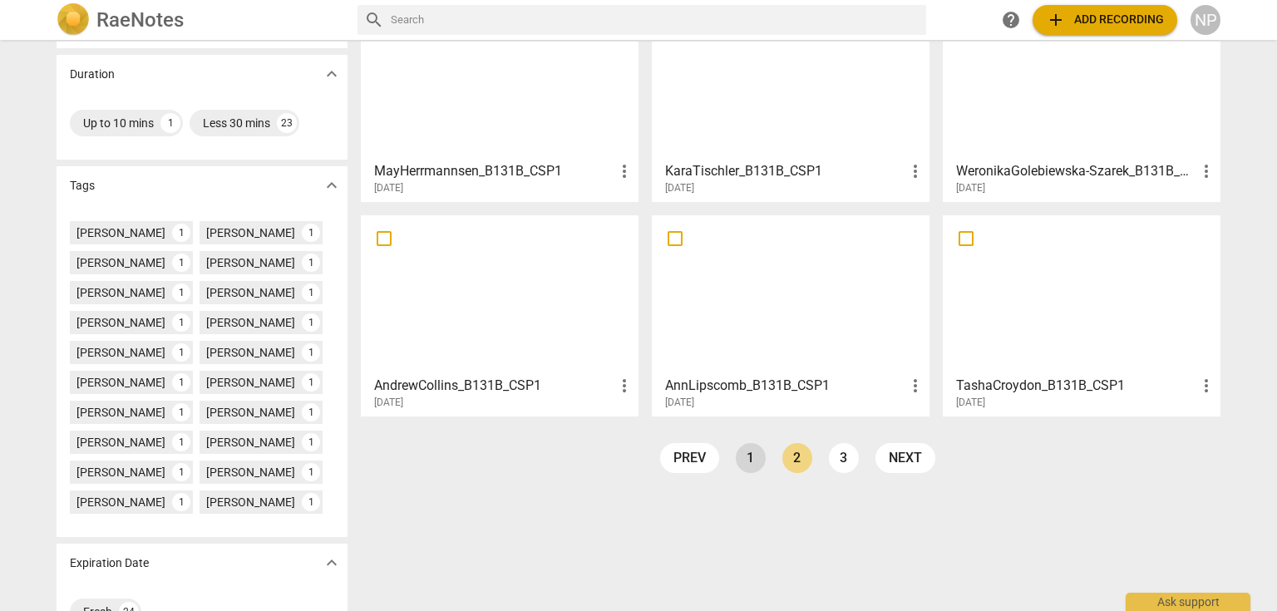
click at [752, 459] on link "1" at bounding box center [751, 458] width 30 height 30
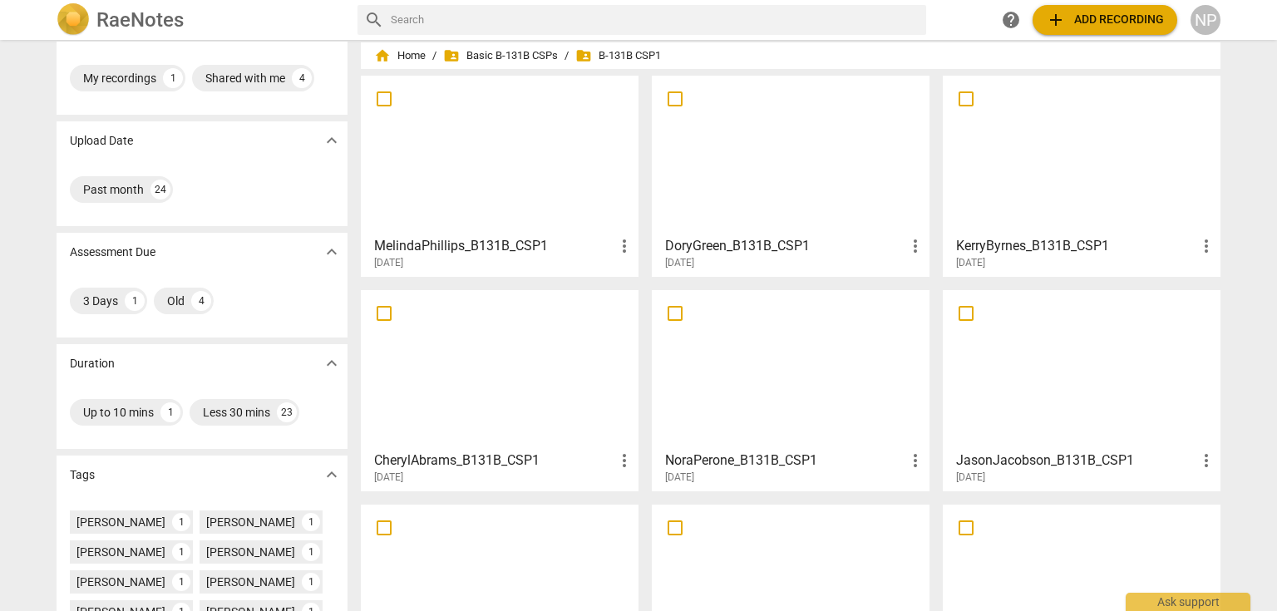
scroll to position [67, 0]
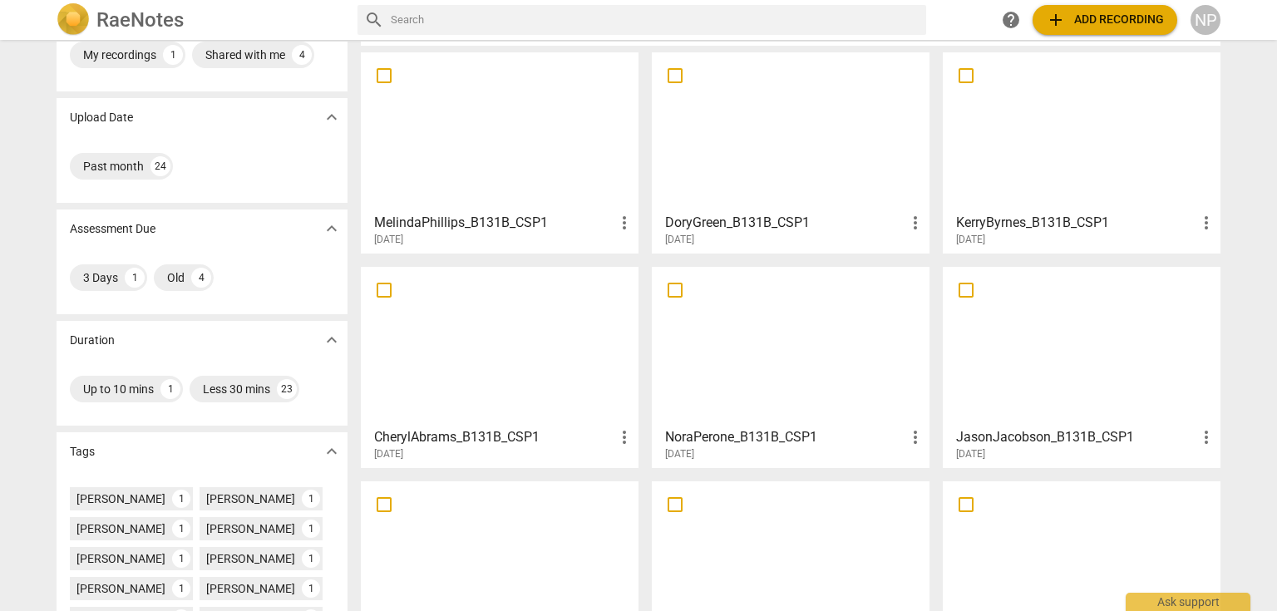
click at [844, 340] on div at bounding box center [791, 346] width 266 height 147
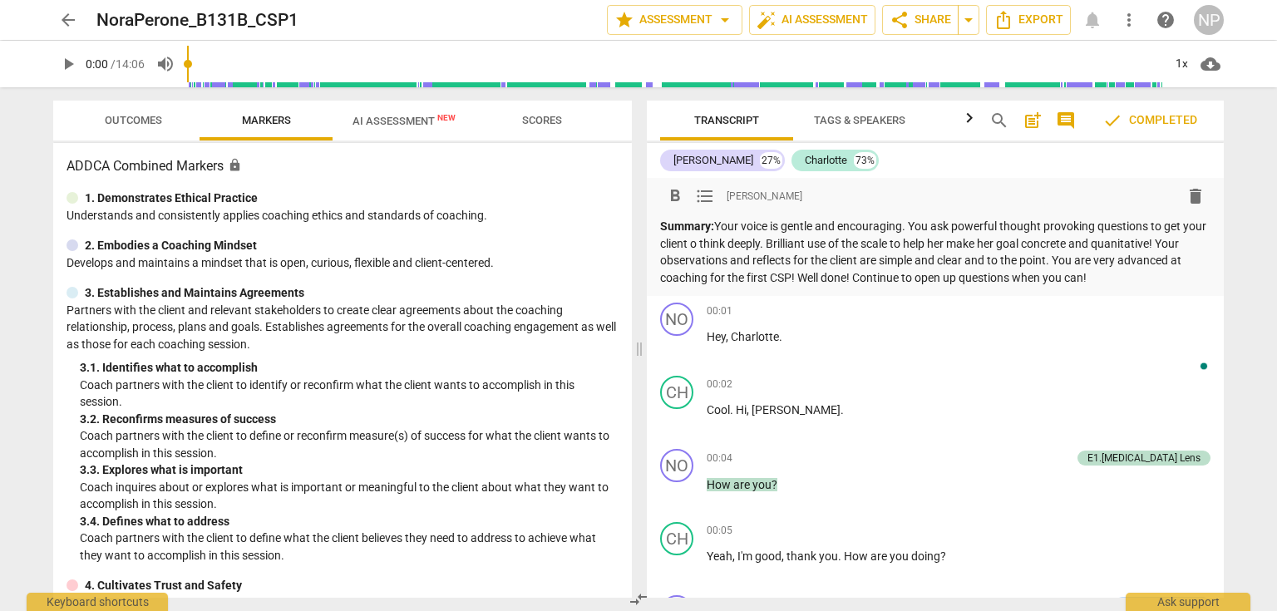
drag, startPoint x: 1108, startPoint y: 279, endPoint x: 785, endPoint y: 228, distance: 326.8
click at [785, 228] on p "Summary: Your voice is gentle and encouraging. You ask powerful thought provoki…" at bounding box center [935, 252] width 551 height 68
click at [1234, 235] on div "Transcript Tags & Speakers Analytics search post_add comment check Completed No…" at bounding box center [938, 349] width 597 height 524
drag, startPoint x: 1131, startPoint y: 278, endPoint x: 642, endPoint y: 231, distance: 491.2
click at [642, 231] on div "Outcomes Markers AI Assessment New Scores ADDCA Combined Markers lock 1. Demons…" at bounding box center [639, 349] width 1198 height 524
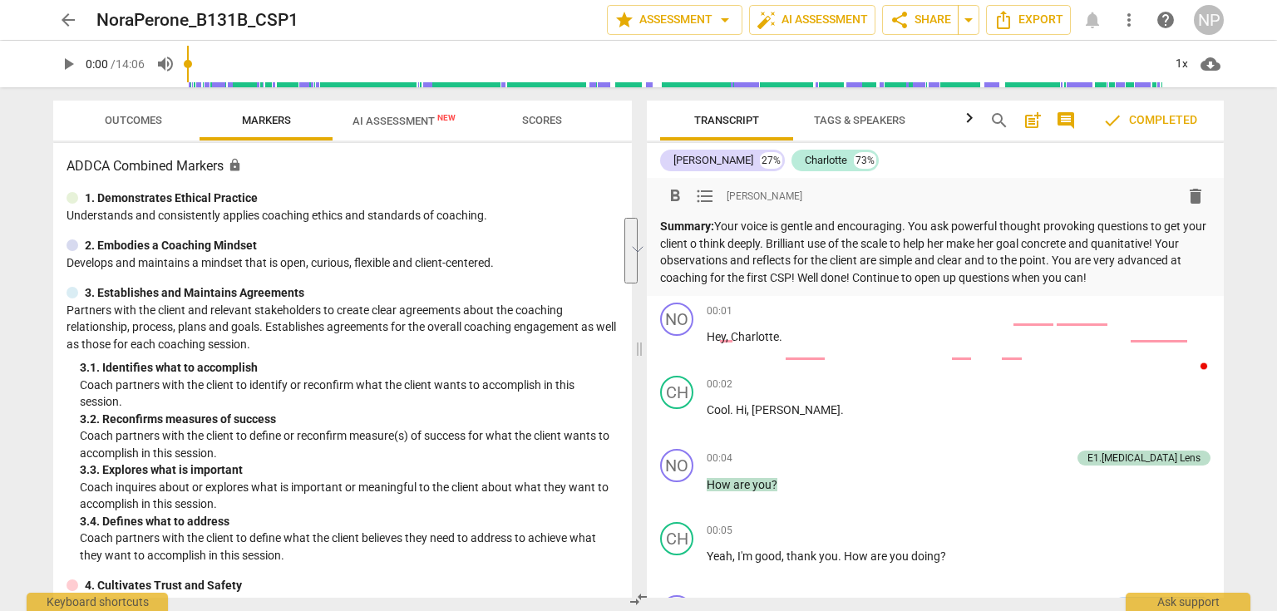
click at [1167, 287] on div "format_bold format_list_bulleted Lynn Shumaker delete Summary: Your voice is ge…" at bounding box center [935, 237] width 577 height 118
click at [65, 62] on span "play_arrow" at bounding box center [68, 64] width 20 height 20
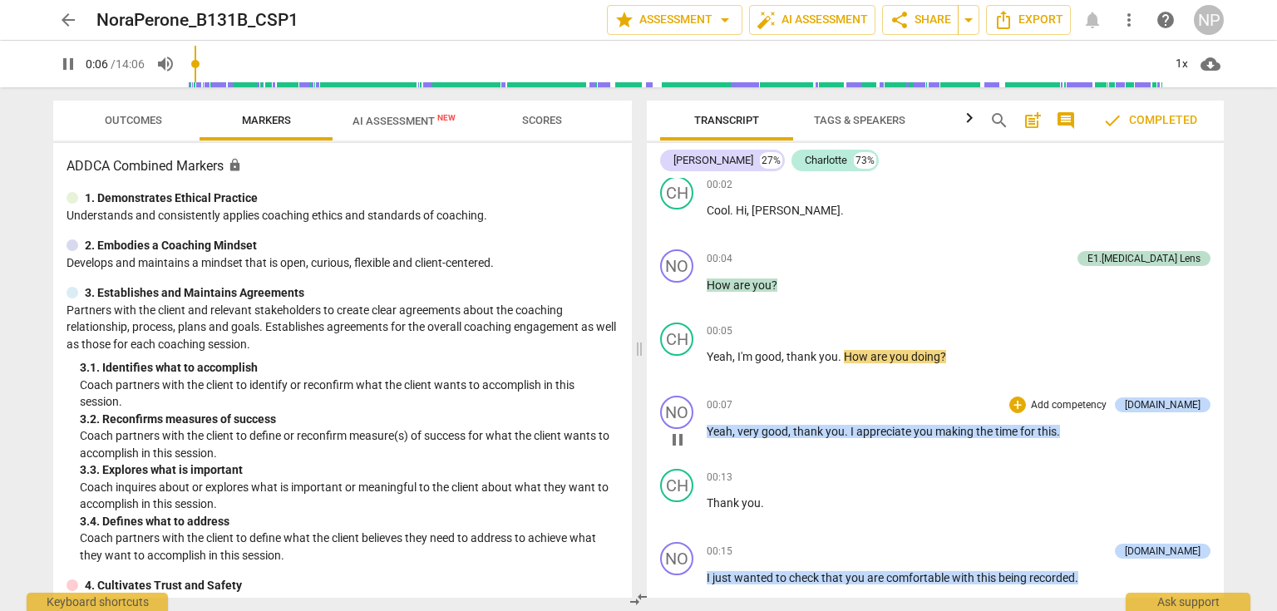
scroll to position [245, 0]
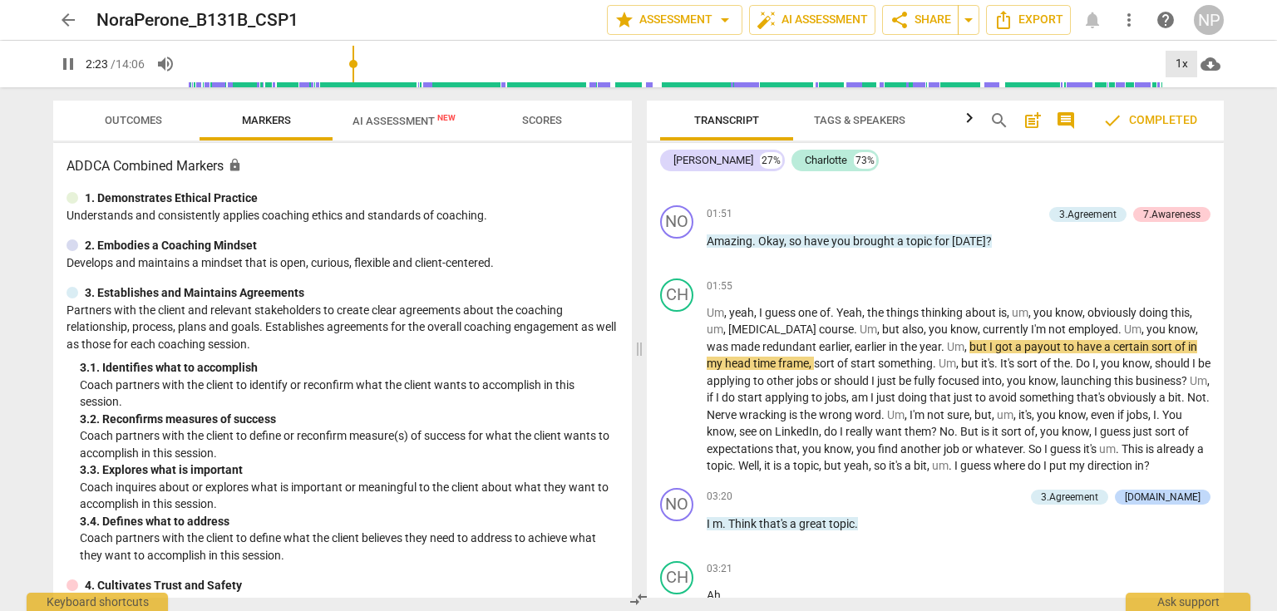
click at [1188, 58] on div "1x" at bounding box center [1182, 64] width 32 height 27
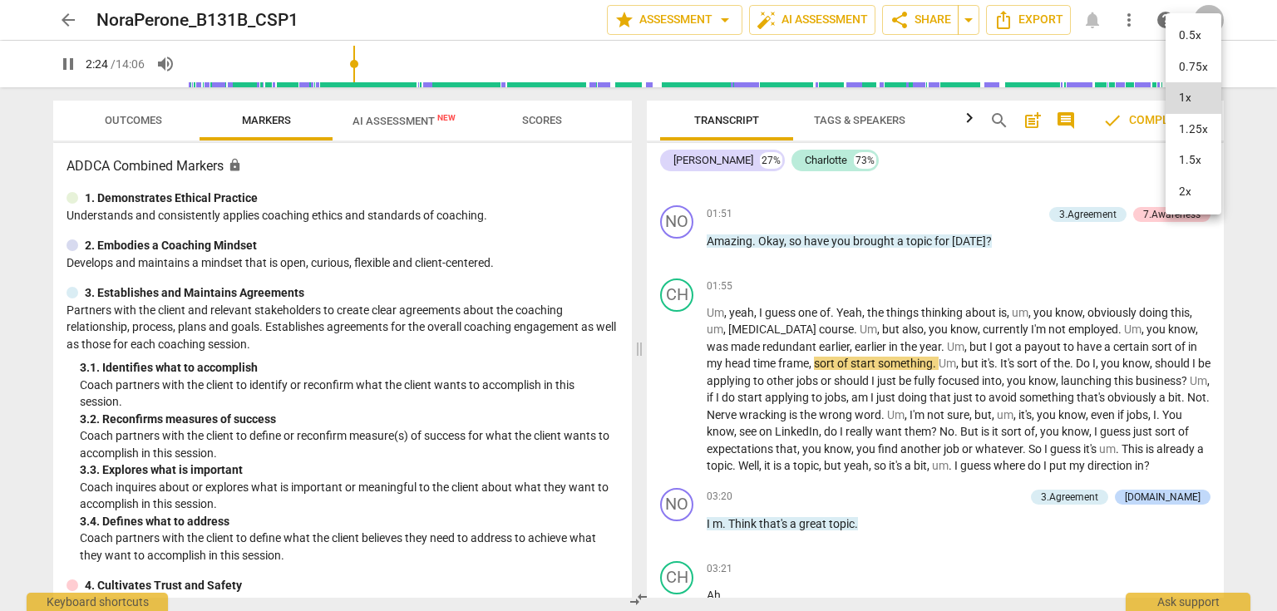
click at [1208, 135] on li "1.25x" at bounding box center [1194, 130] width 56 height 32
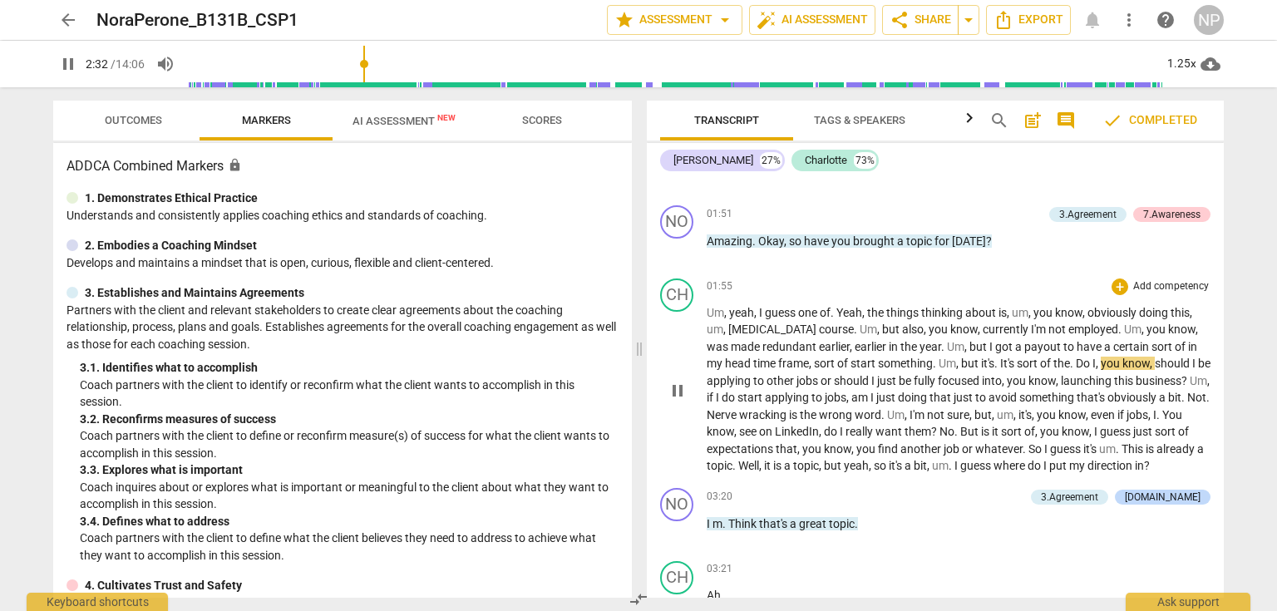
click at [793, 459] on span "a" at bounding box center [788, 465] width 9 height 13
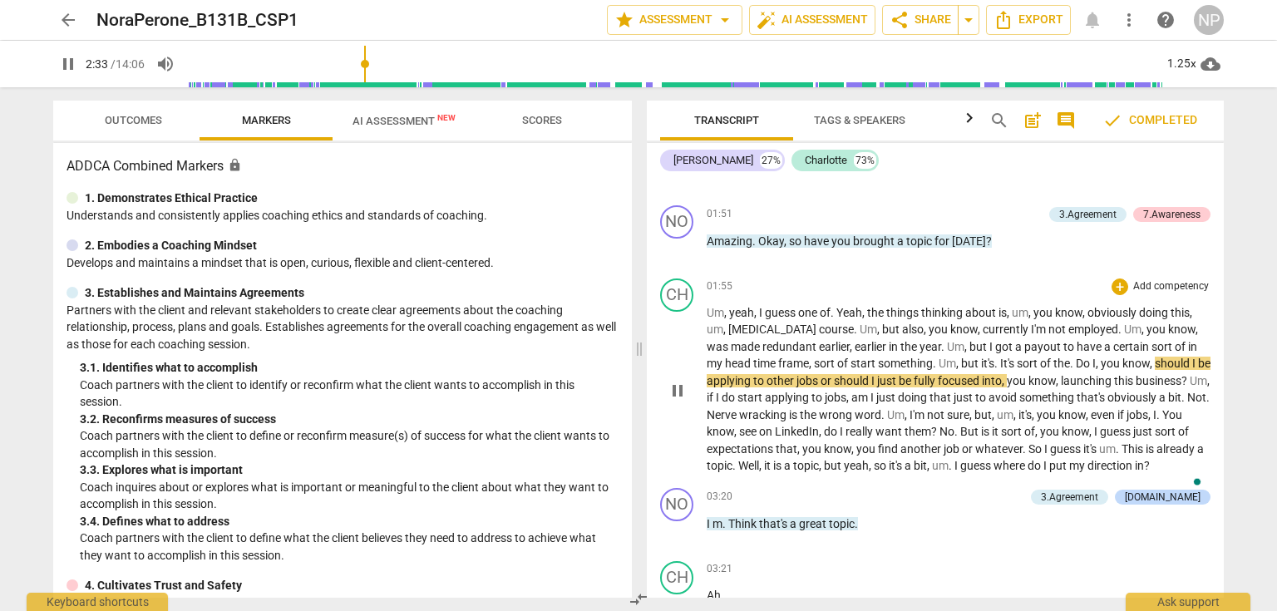
click at [759, 459] on span "Well" at bounding box center [748, 465] width 21 height 13
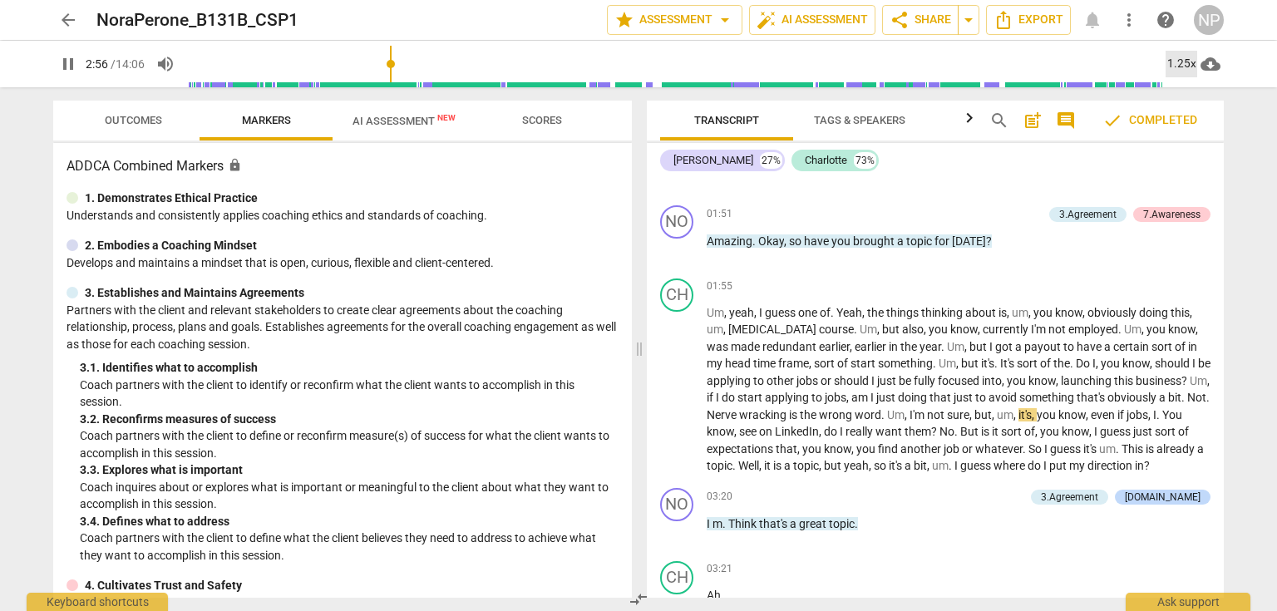
click at [1183, 63] on div "1.25x" at bounding box center [1182, 64] width 32 height 27
click at [1188, 96] on li "1x" at bounding box center [1194, 98] width 56 height 32
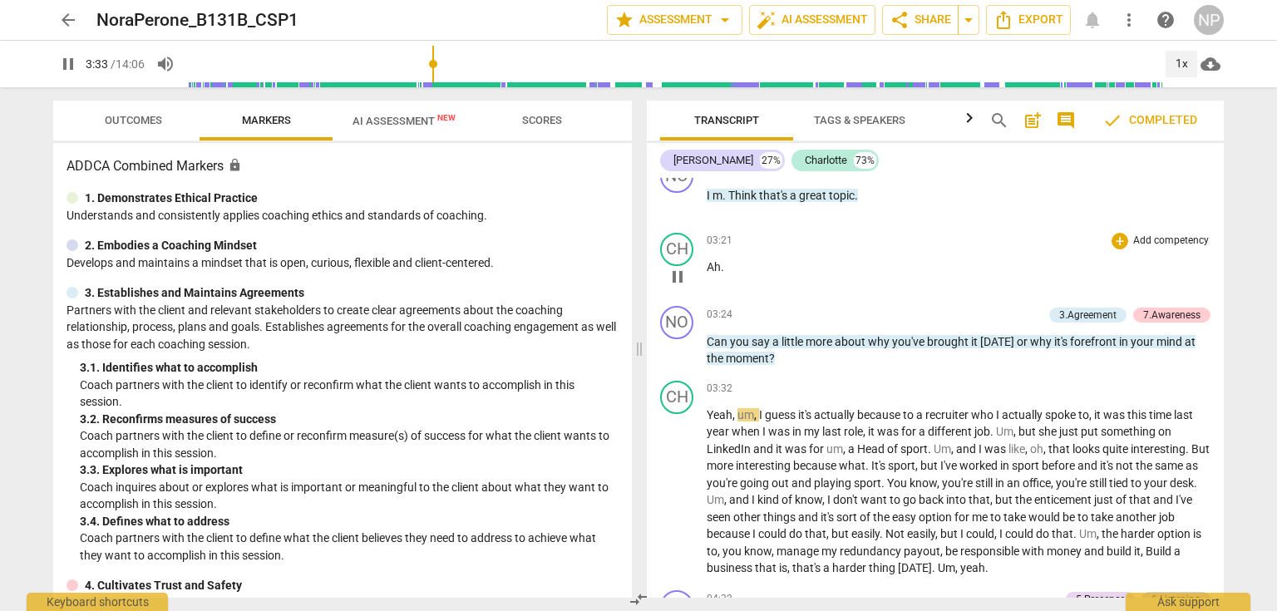
scroll to position [2196, 0]
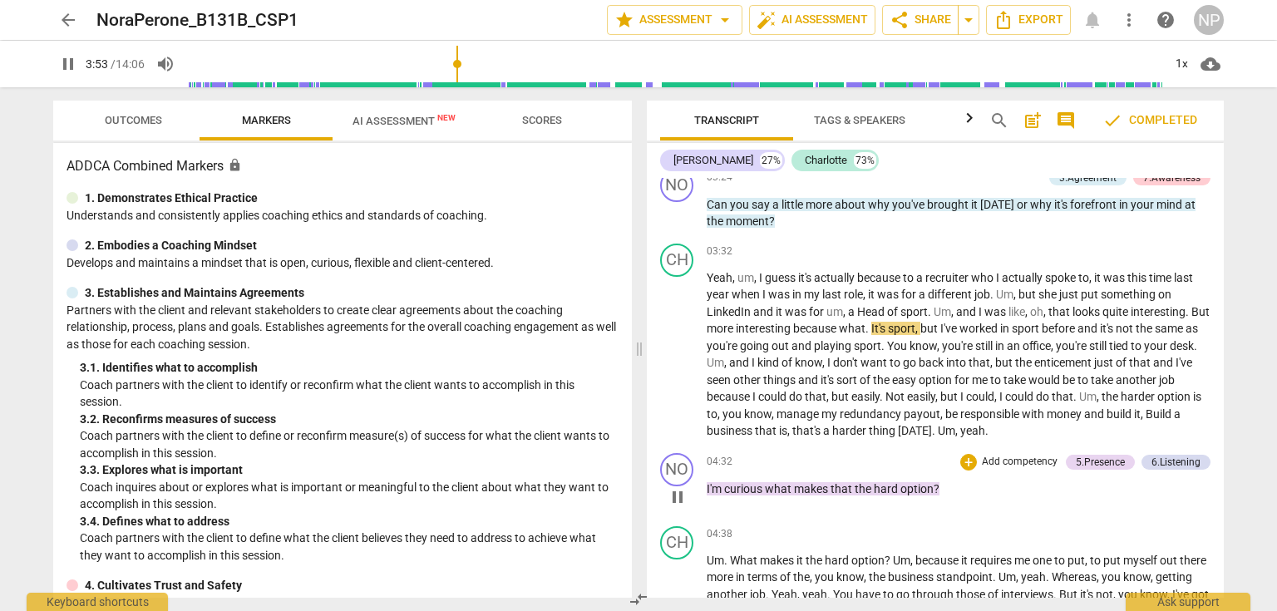
click at [675, 487] on span "pause" at bounding box center [678, 497] width 20 height 20
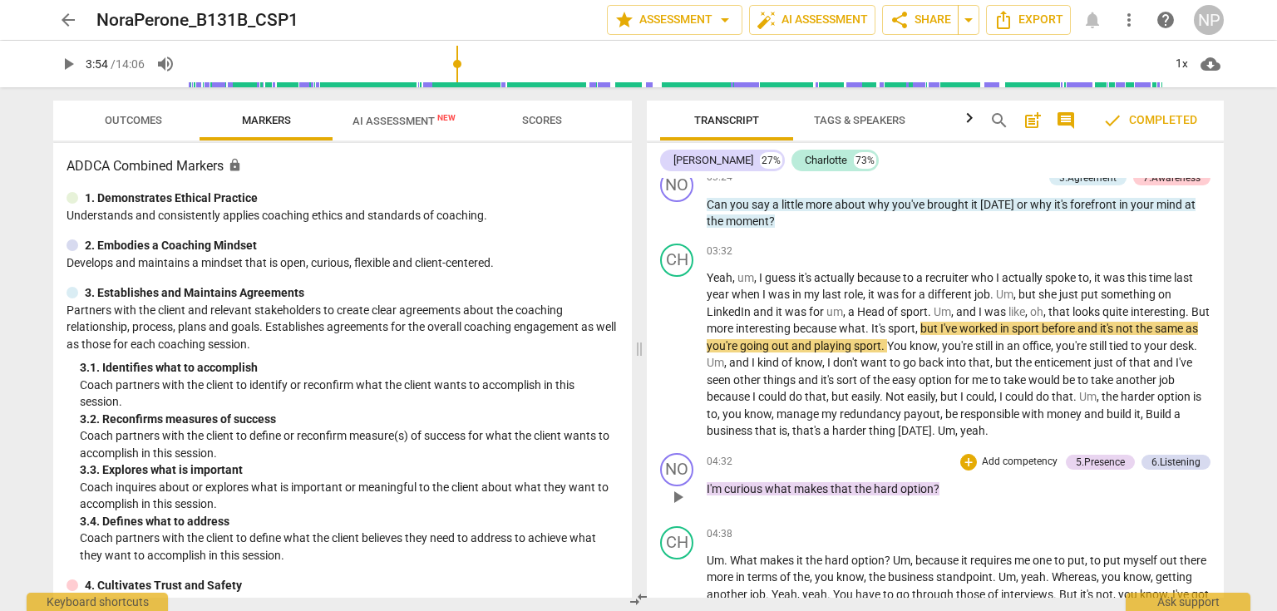
click at [676, 487] on span "play_arrow" at bounding box center [678, 497] width 20 height 20
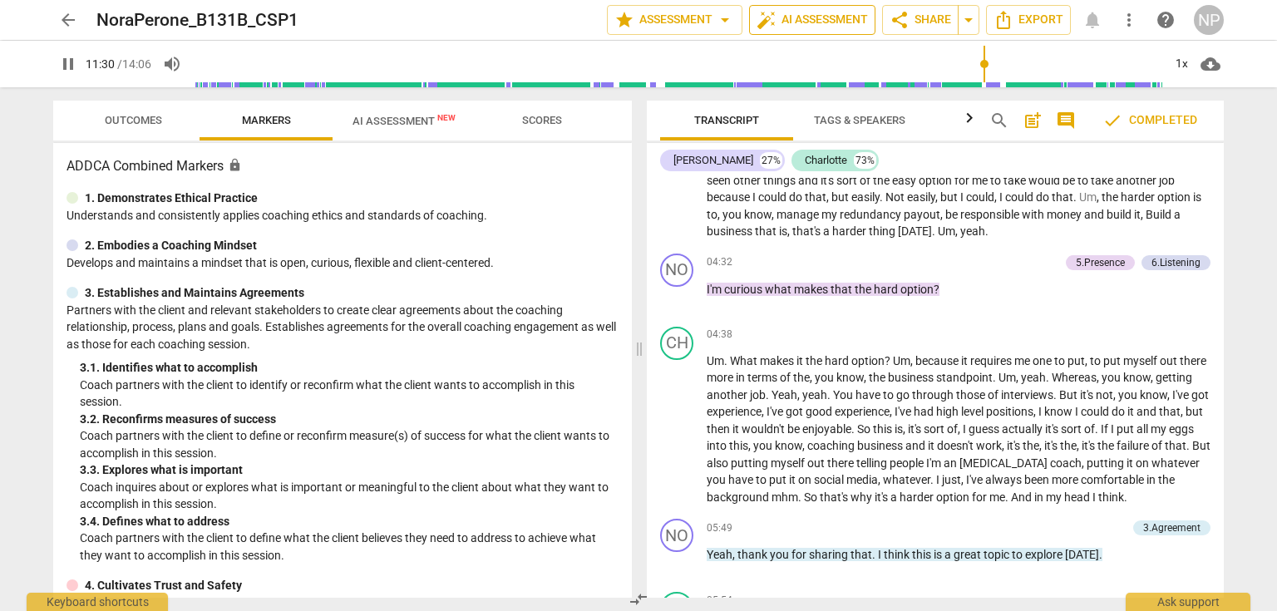
scroll to position [4370, 0]
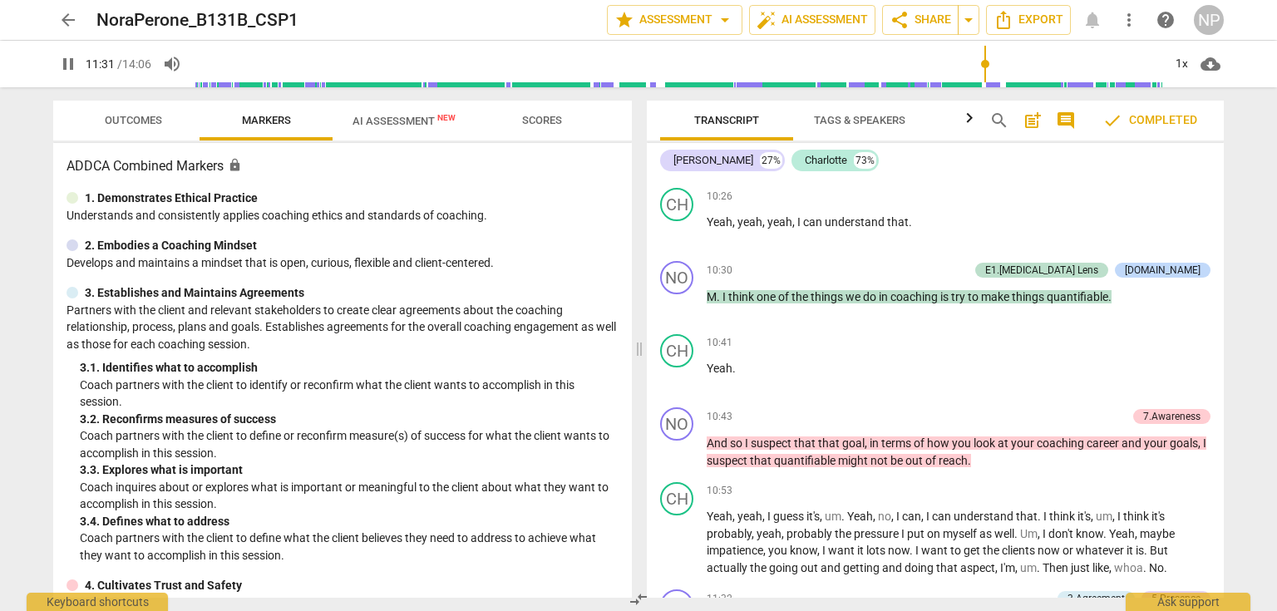
click at [52, 60] on div "pause 11:31 / 14:06 volume_up 1x cloud_download" at bounding box center [638, 64] width 1251 height 47
click at [72, 63] on span "pause" at bounding box center [68, 64] width 20 height 20
type input "693"
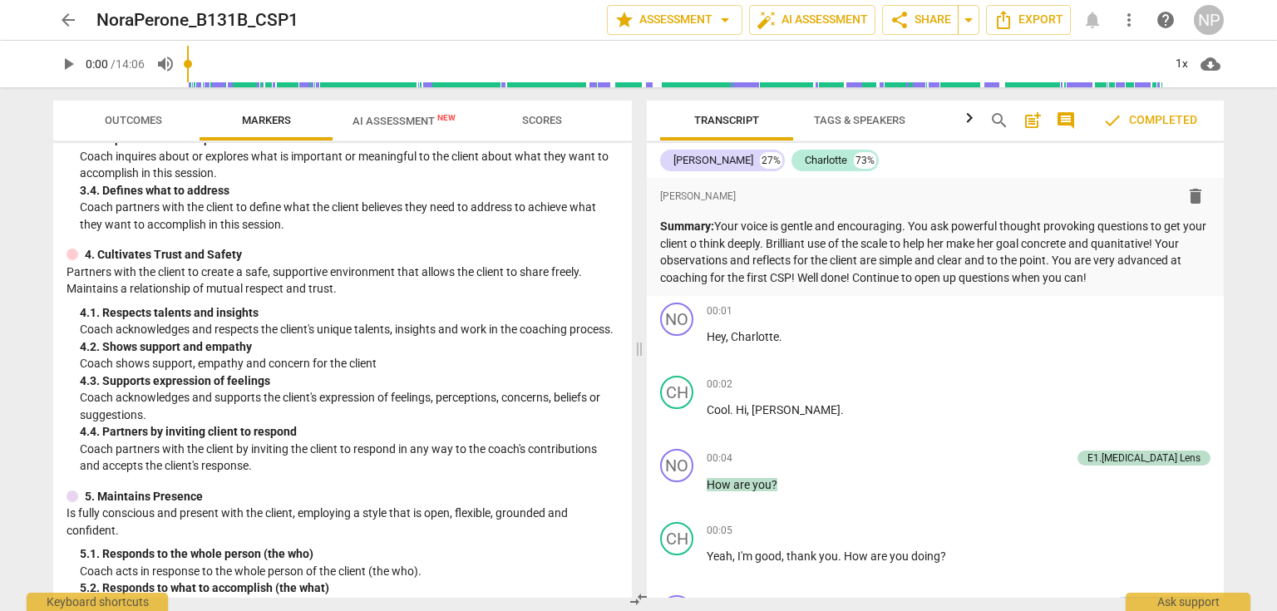
scroll to position [333, 0]
click at [168, 125] on span "Outcomes" at bounding box center [133, 121] width 97 height 22
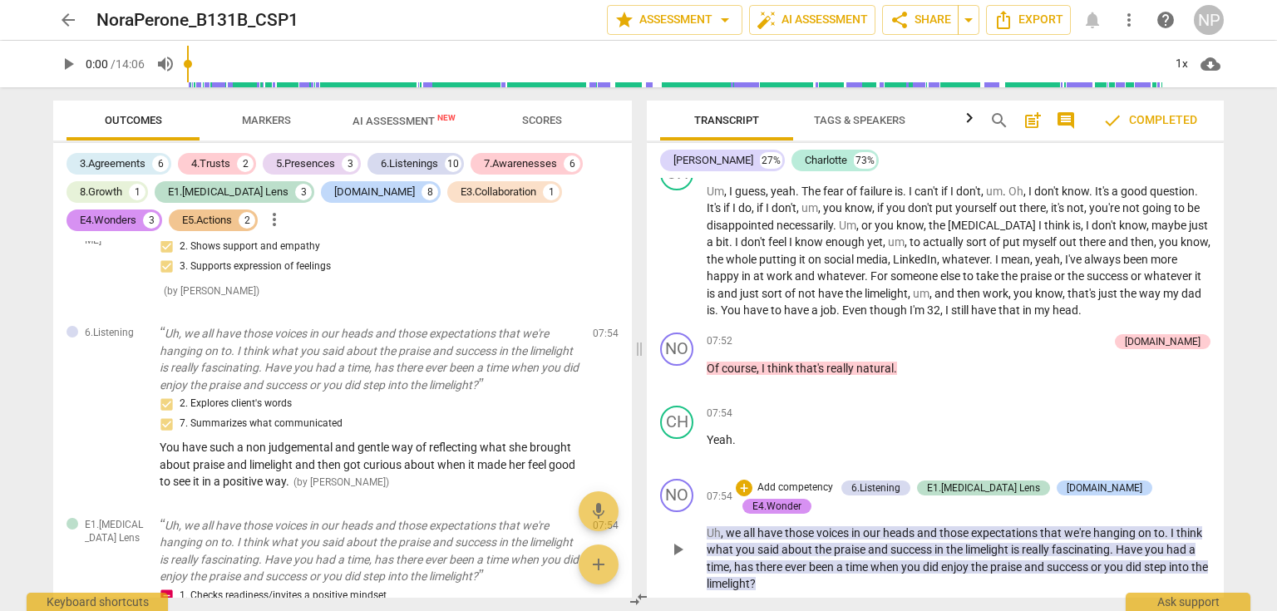
scroll to position [3260, 0]
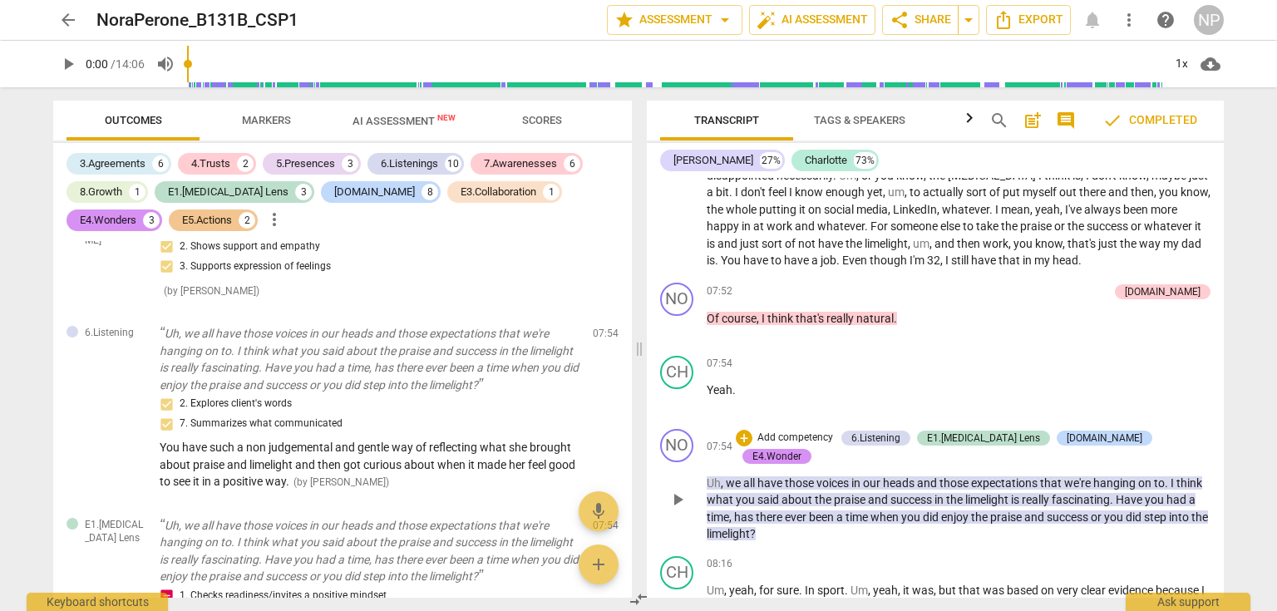
click at [812, 504] on p "Uh , we all have those voices in our heads and those expectations that we're ha…" at bounding box center [959, 509] width 504 height 68
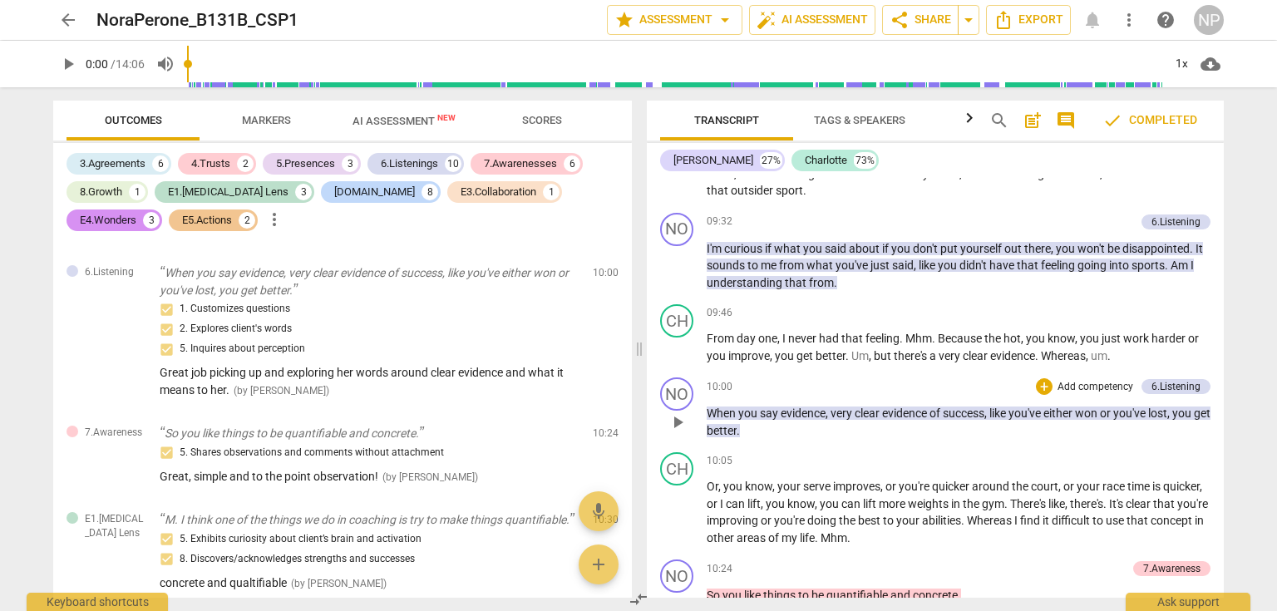
scroll to position [3992, 0]
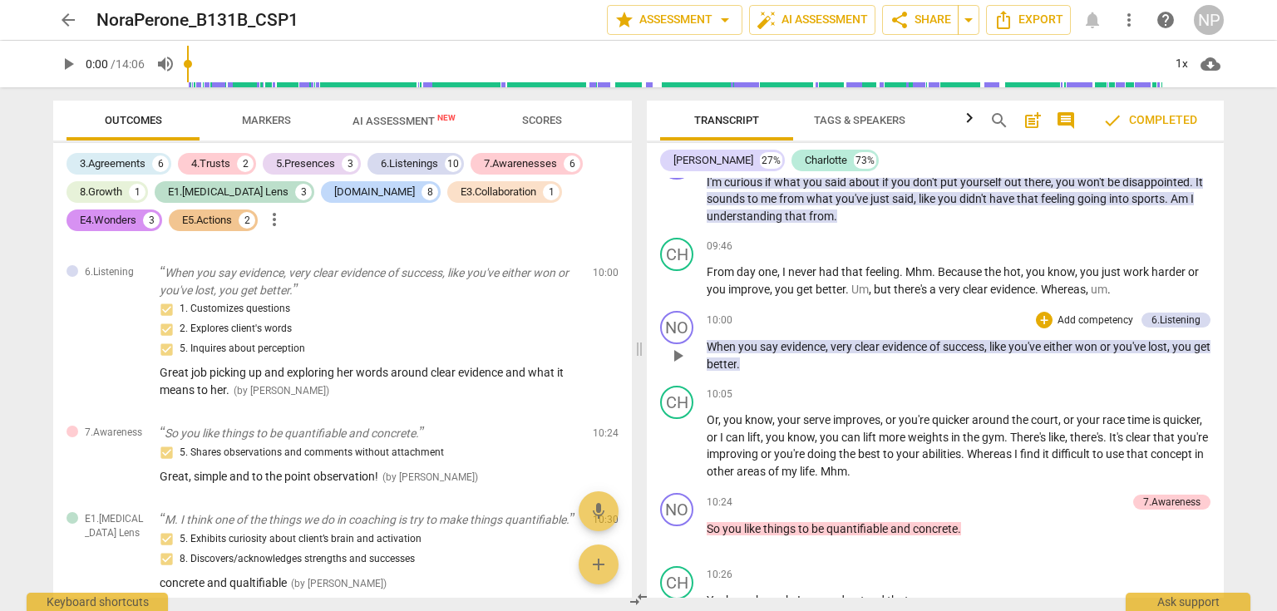
click at [673, 346] on span "play_arrow" at bounding box center [678, 356] width 20 height 20
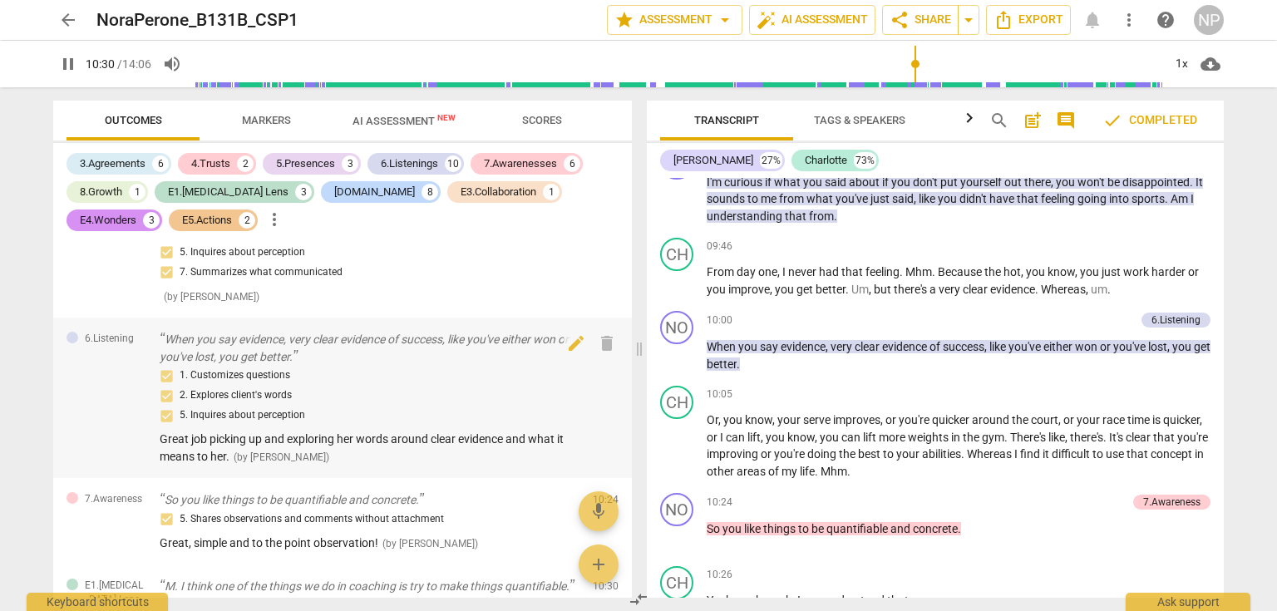
scroll to position [4444, 0]
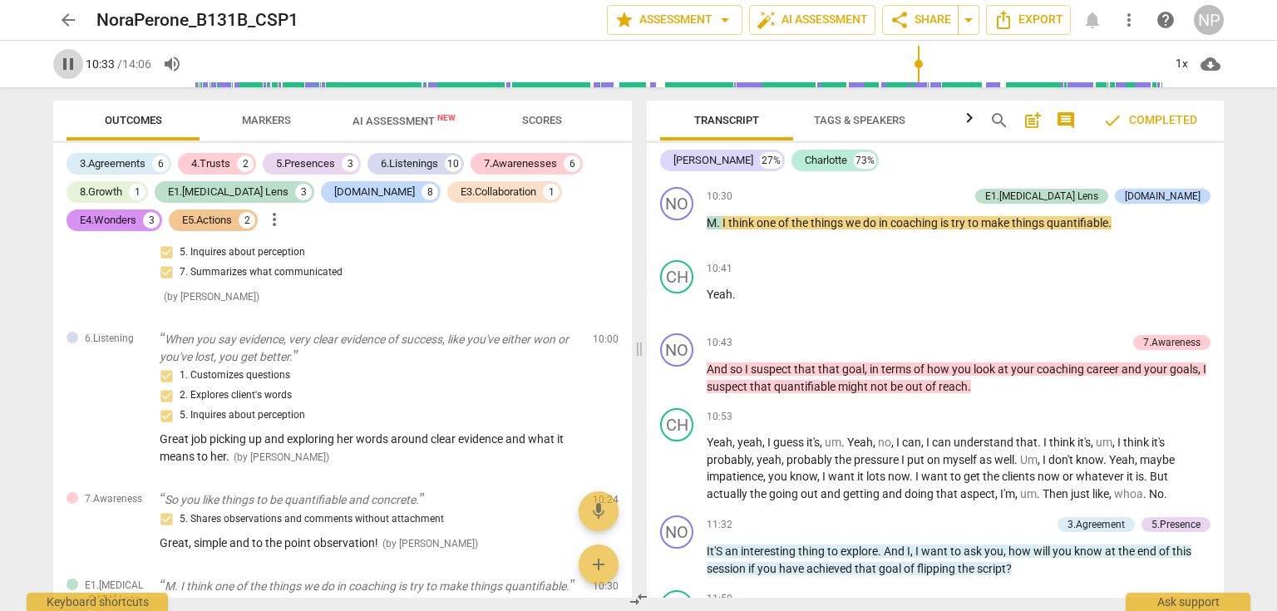
click at [67, 65] on span "pause" at bounding box center [68, 64] width 20 height 20
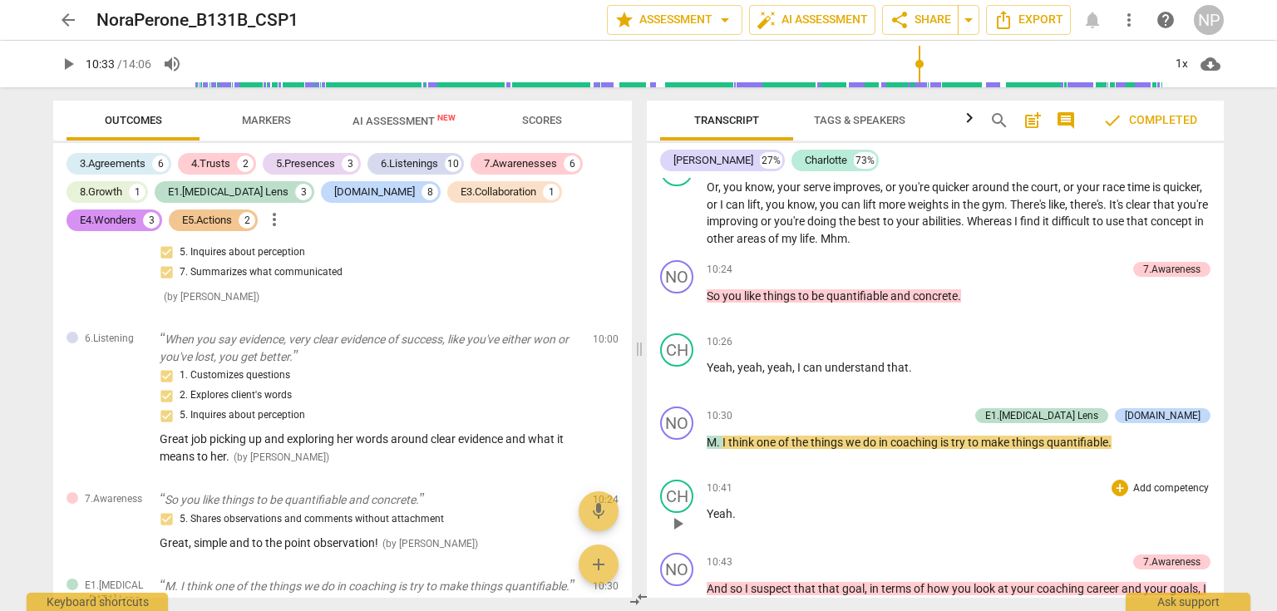
scroll to position [4245, 0]
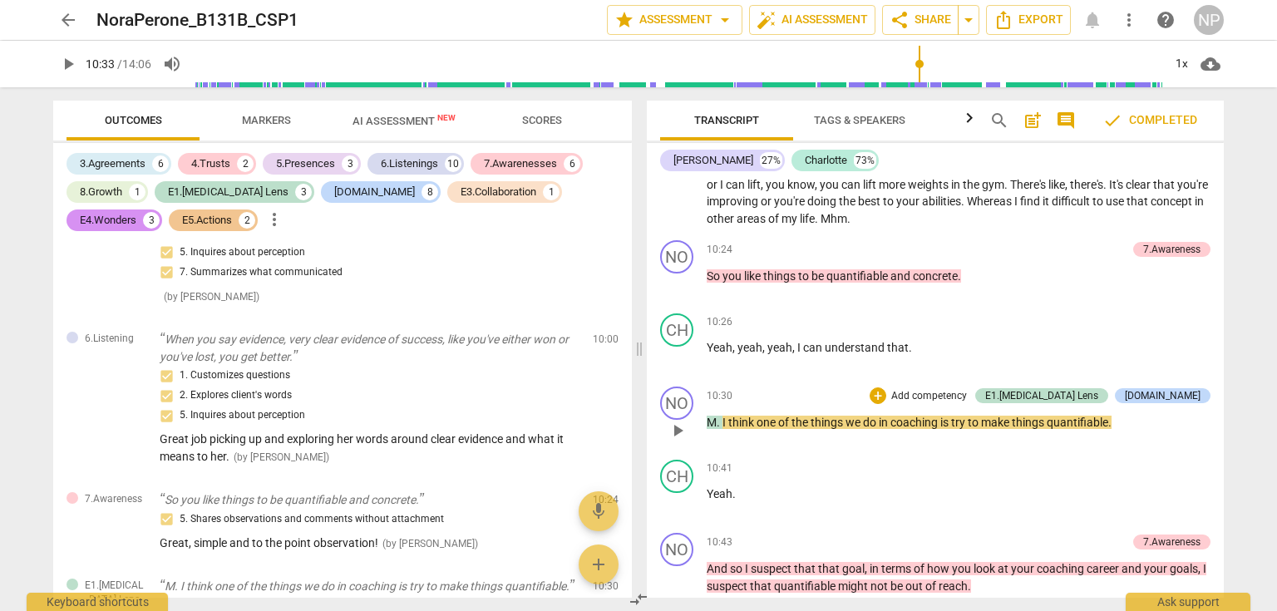
click at [870, 416] on span "do" at bounding box center [871, 422] width 16 height 13
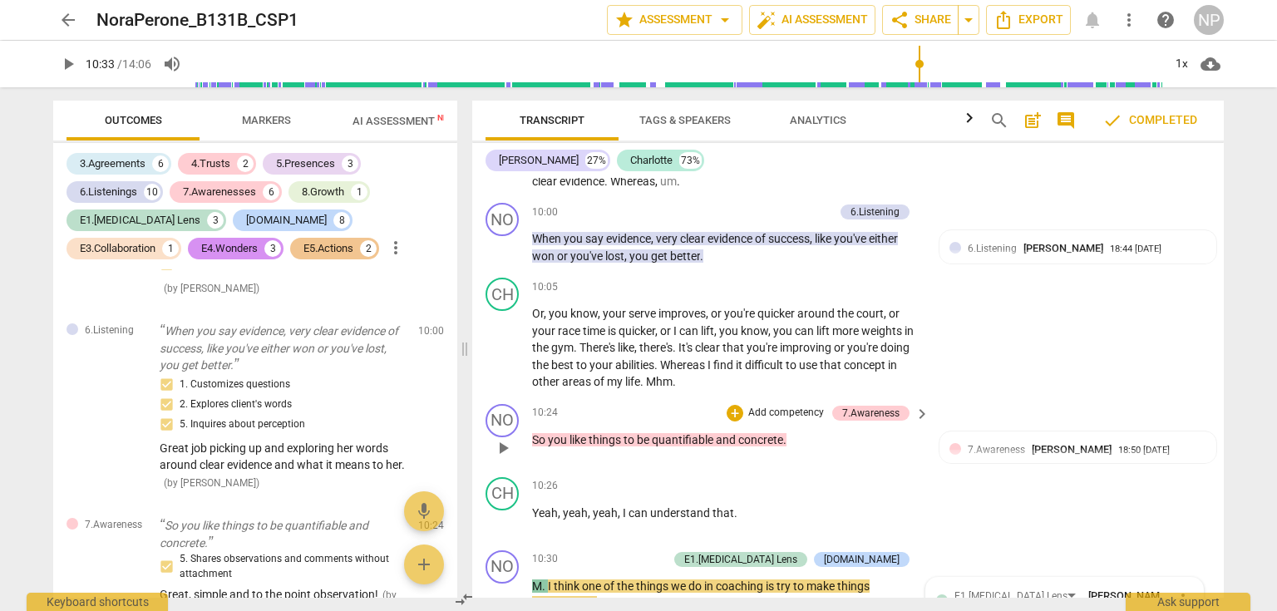
scroll to position [4353, 0]
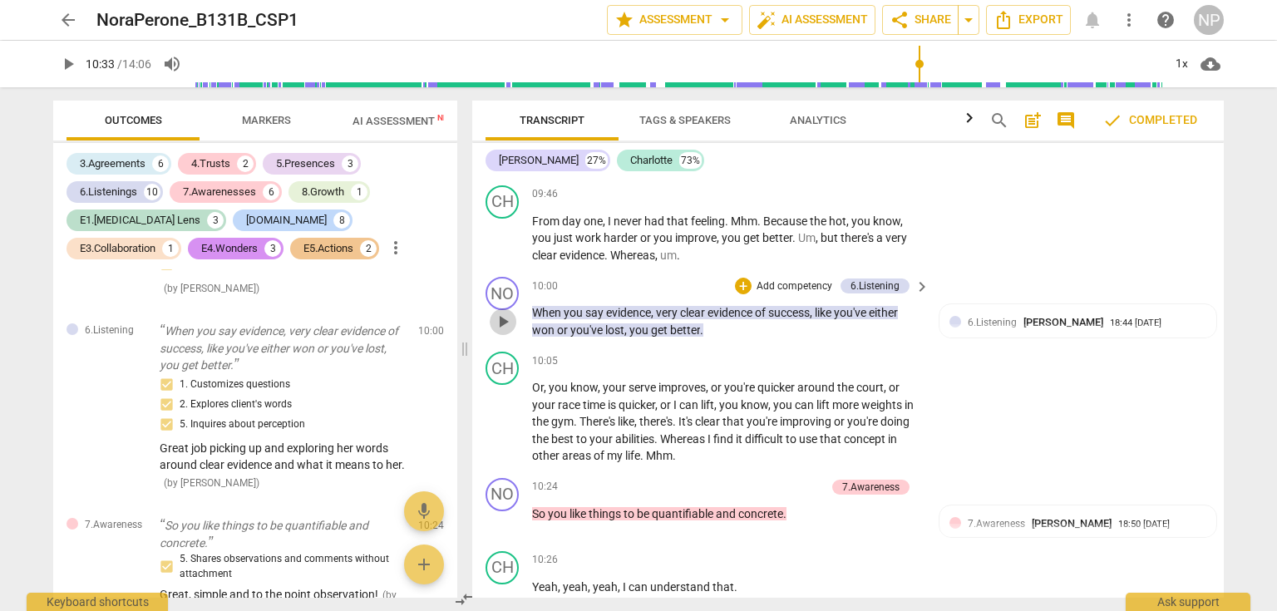
click at [499, 326] on span "play_arrow" at bounding box center [503, 322] width 20 height 20
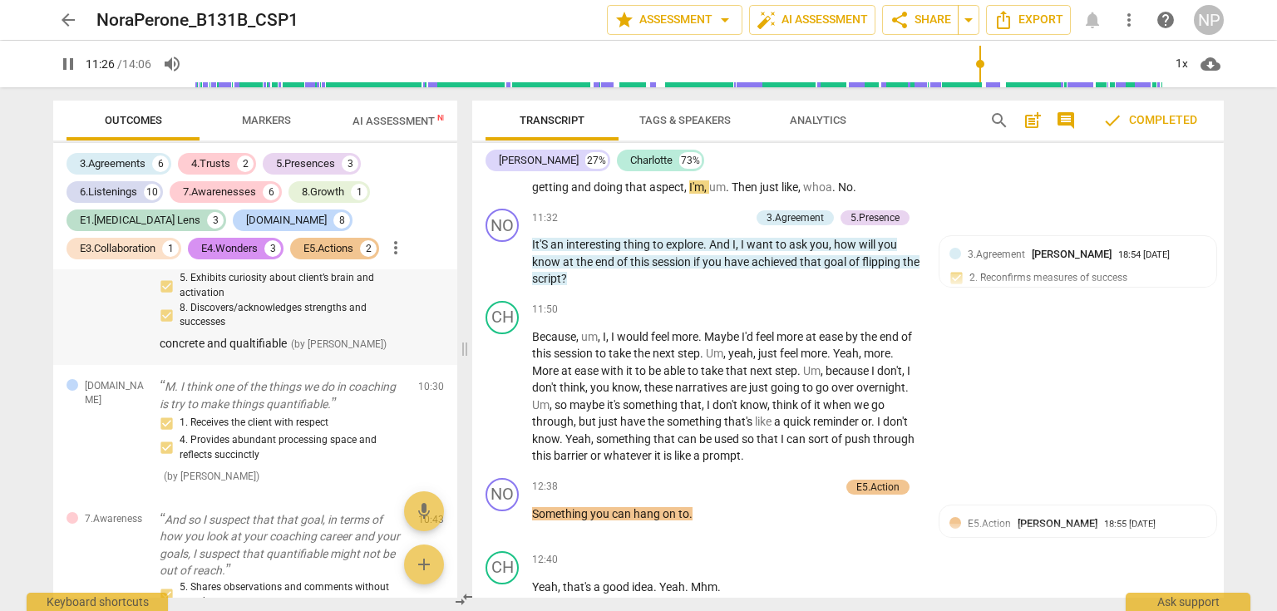
scroll to position [4791, 0]
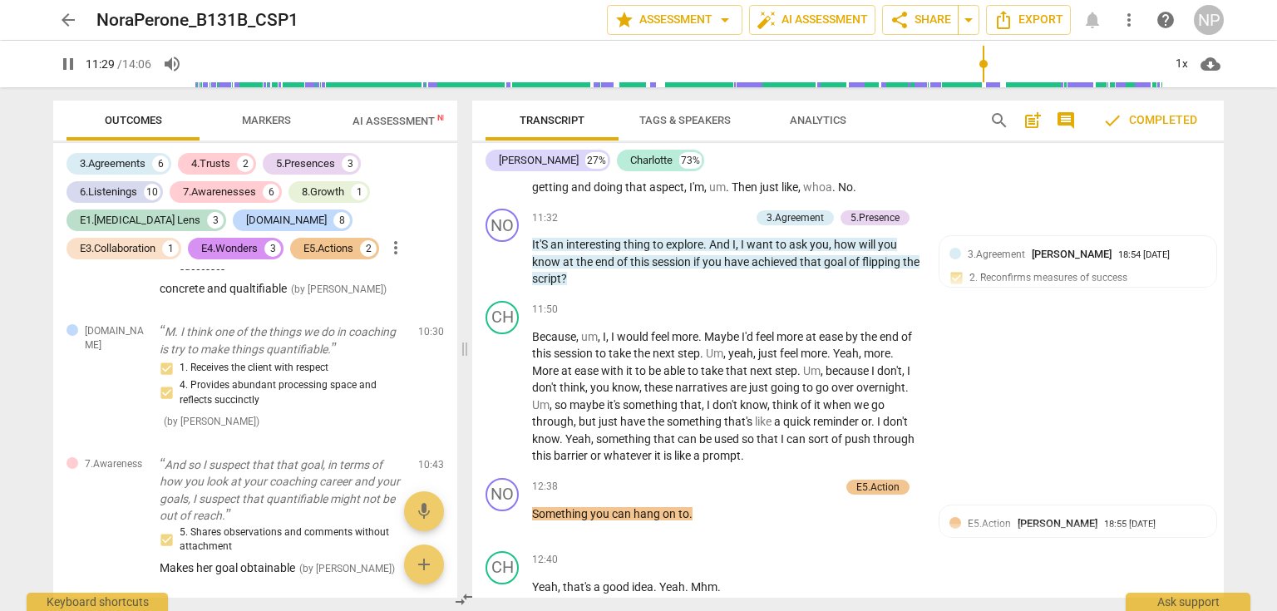
click at [67, 63] on span "pause" at bounding box center [68, 64] width 20 height 20
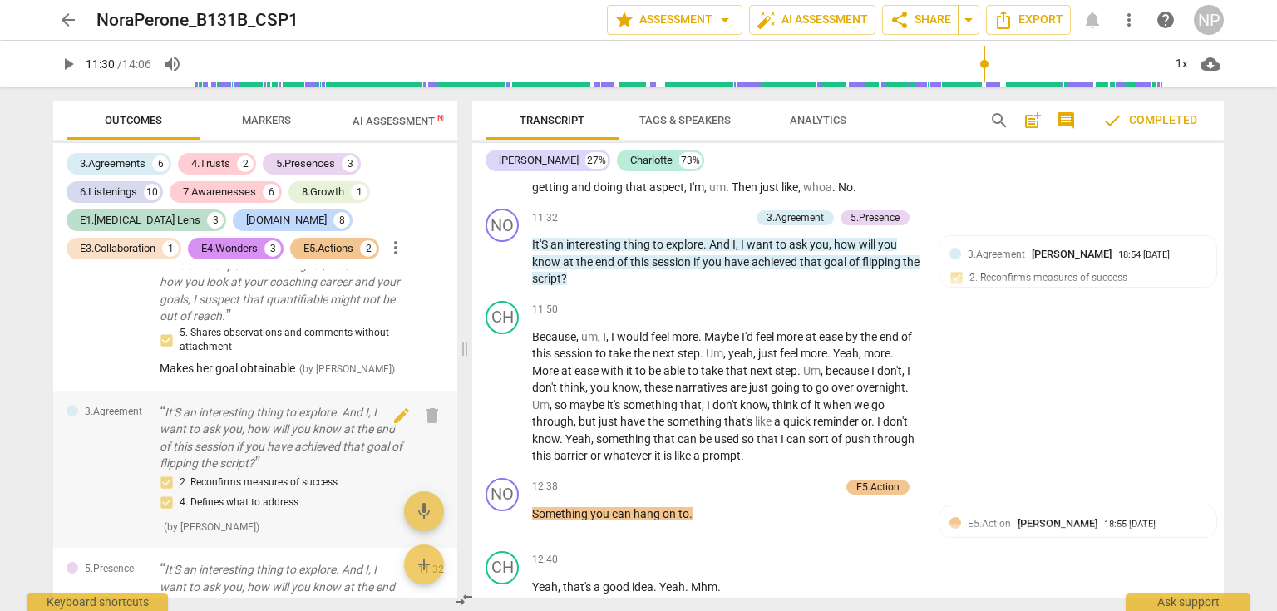
scroll to position [5057, 0]
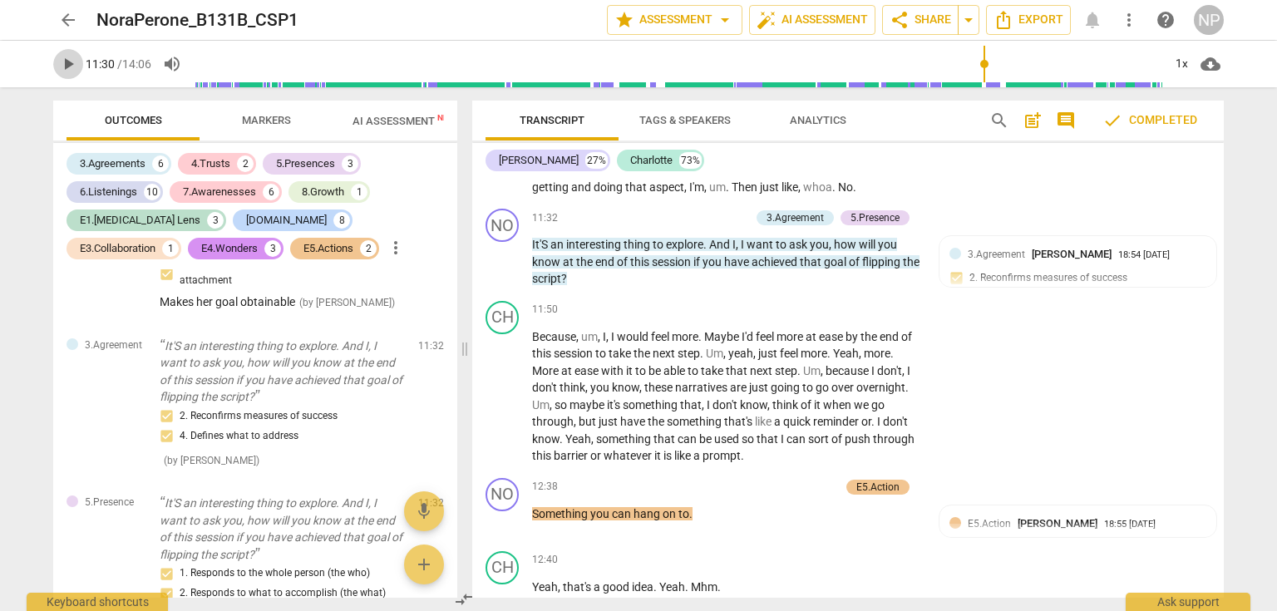
click at [67, 63] on span "play_arrow" at bounding box center [68, 64] width 20 height 20
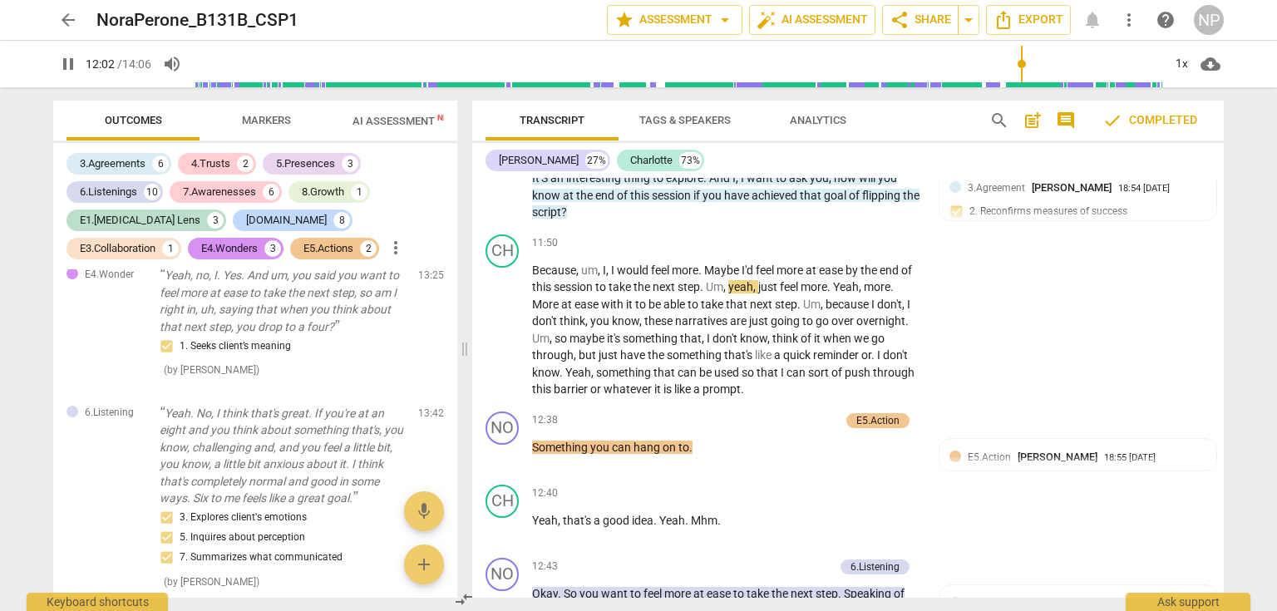
scroll to position [6055, 0]
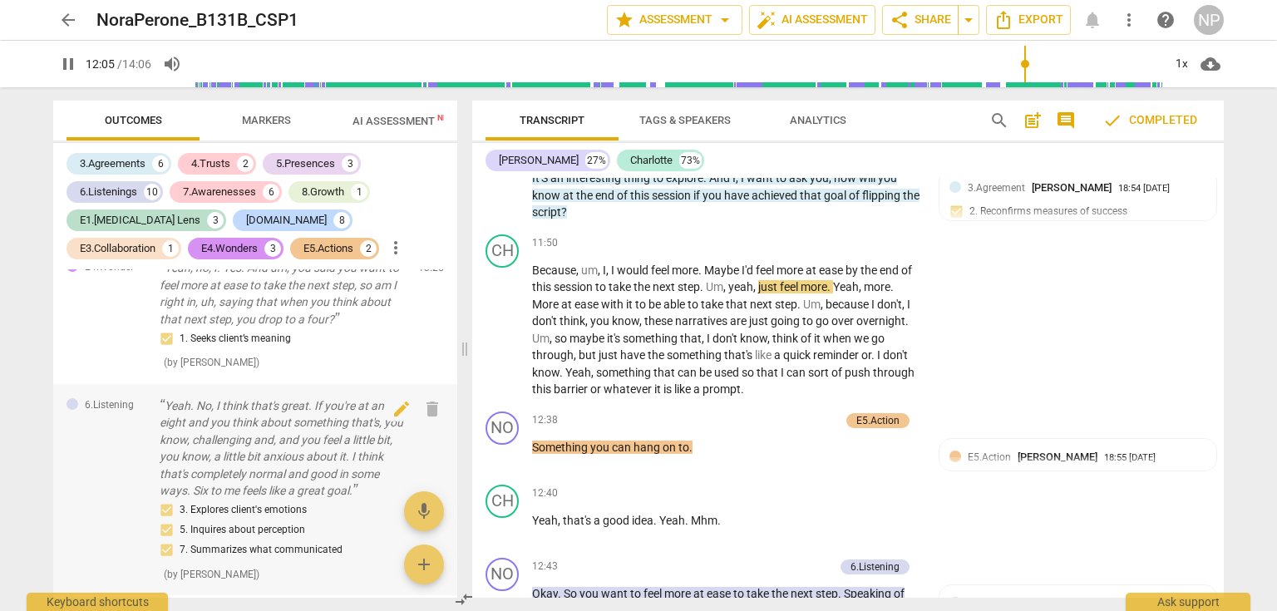
drag, startPoint x: 345, startPoint y: 452, endPoint x: 342, endPoint y: 462, distance: 10.5
drag, startPoint x: 342, startPoint y: 462, endPoint x: 1264, endPoint y: 343, distance: 929.9
click at [1264, 343] on div "arrow_back NoraPerone_B131B_CSP1 edit star Assessment arrow_drop_down auto_fix_…" at bounding box center [638, 305] width 1277 height 611
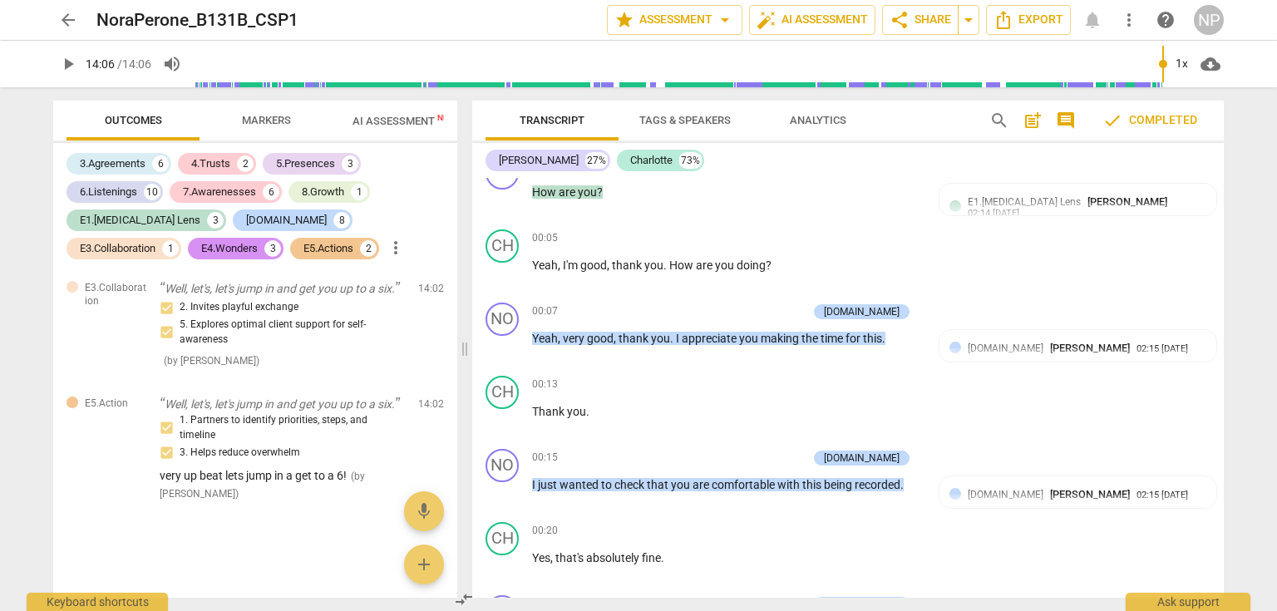
scroll to position [0, 0]
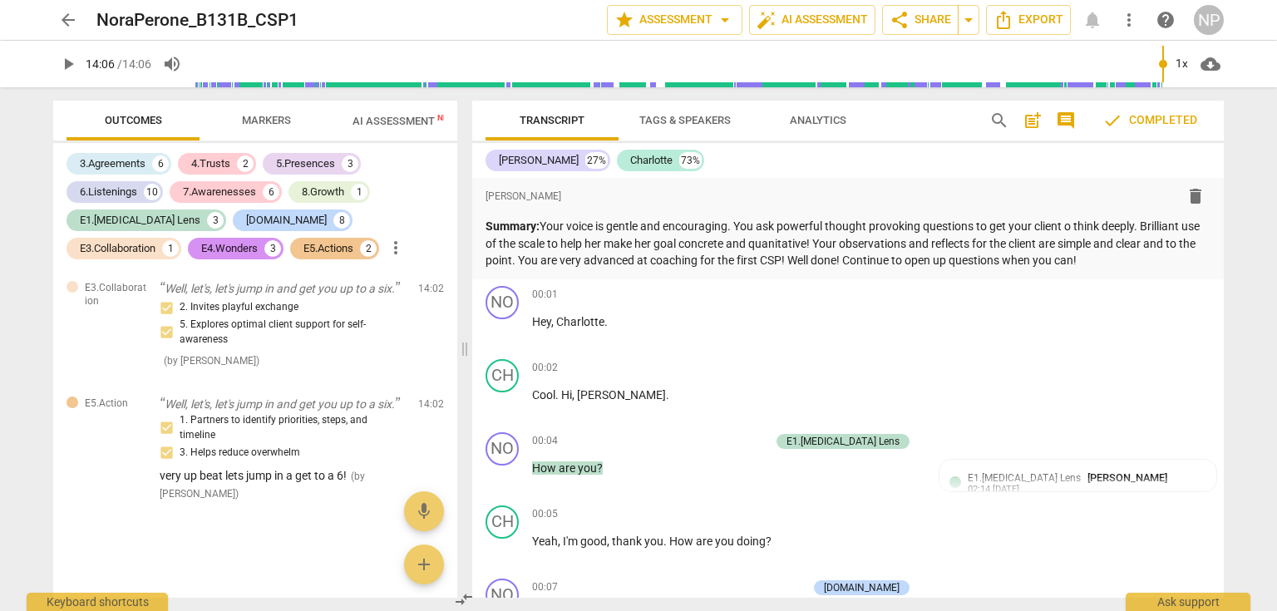
type input "846"
